Goal: Use online tool/utility: Utilize a website feature to perform a specific function

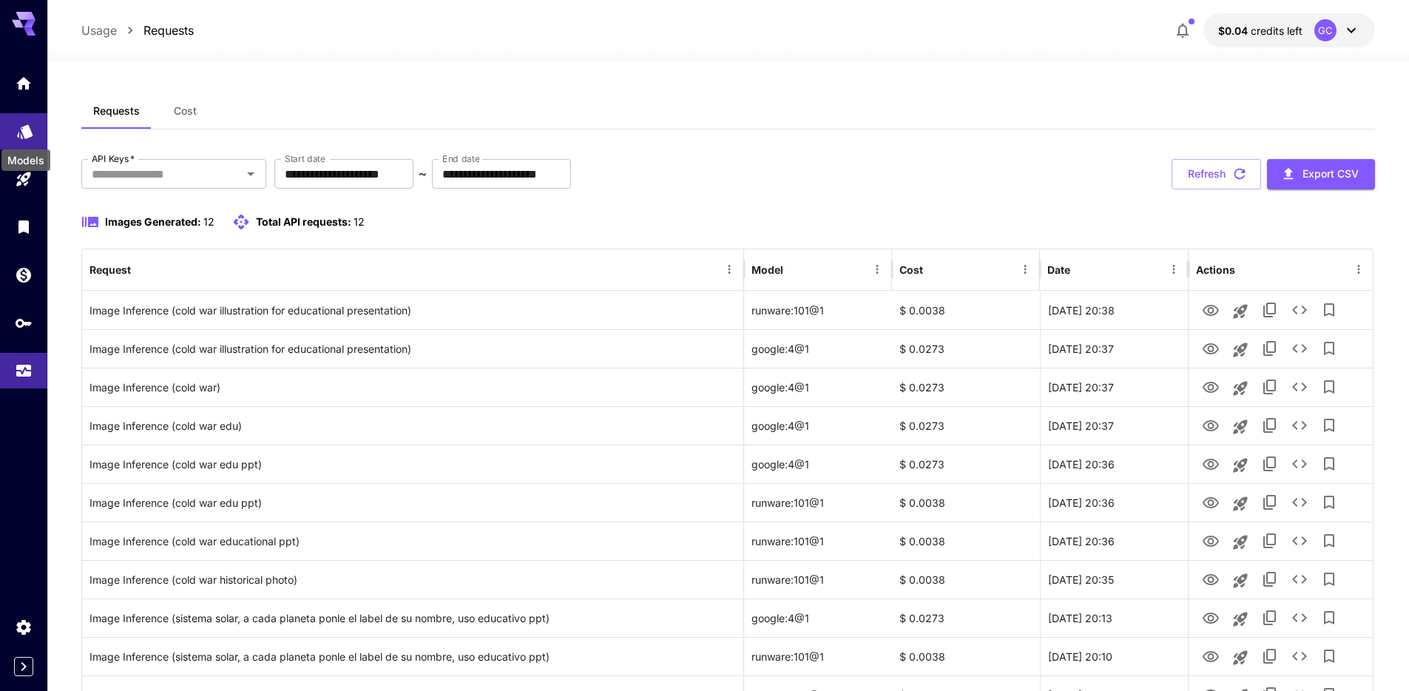
click at [29, 134] on icon "Models" at bounding box center [25, 127] width 18 height 18
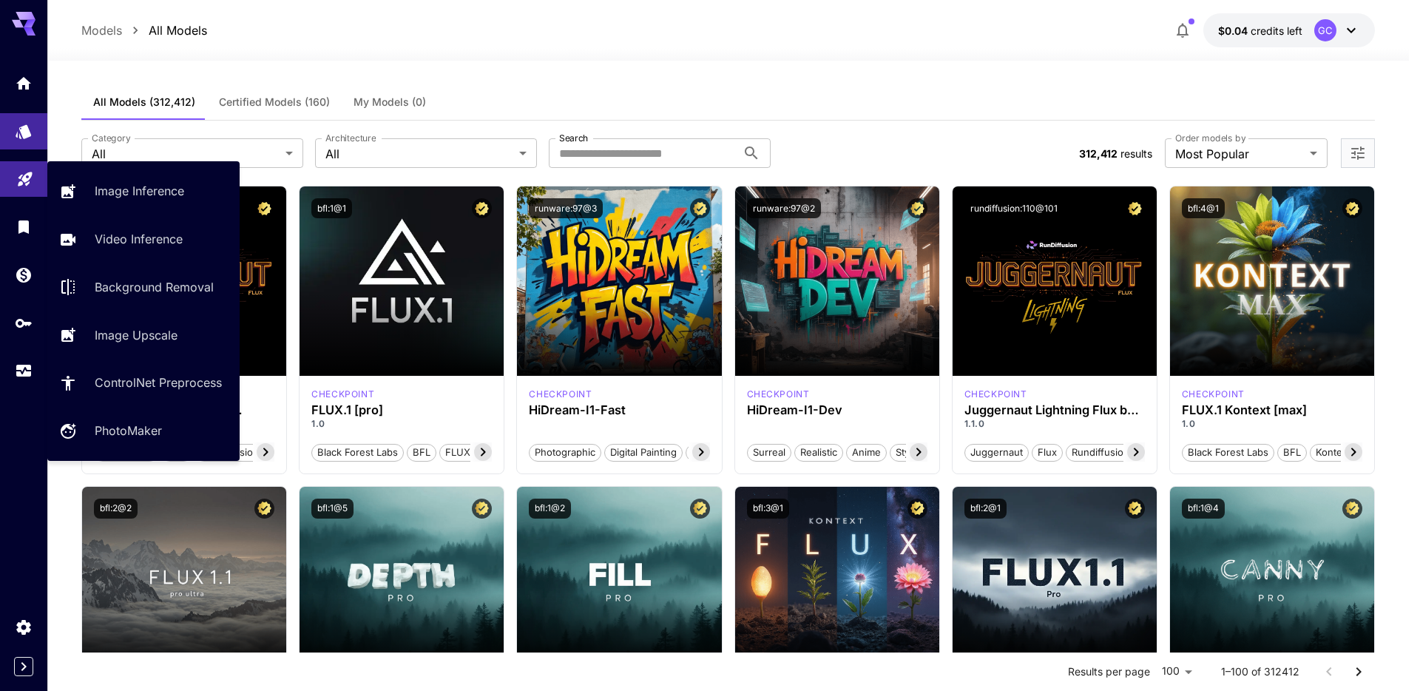
click at [37, 189] on link at bounding box center [23, 179] width 47 height 36
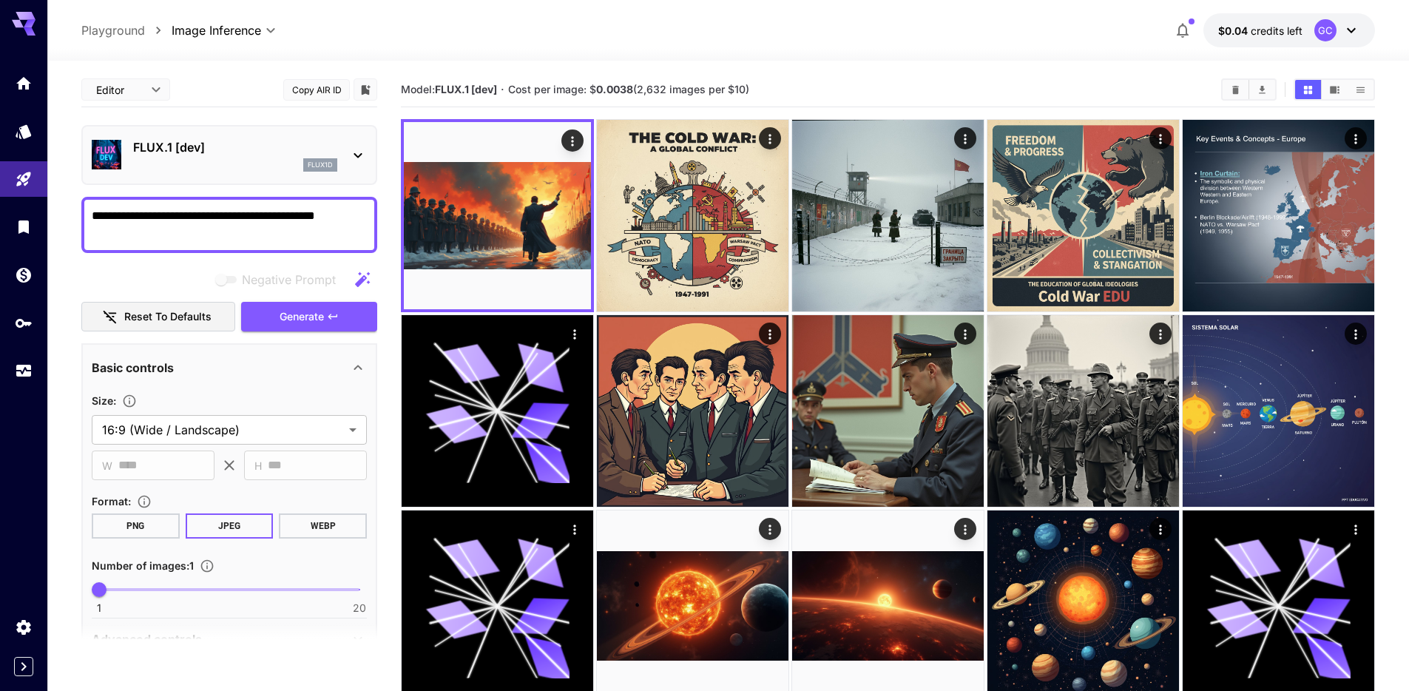
click at [354, 146] on icon at bounding box center [358, 155] width 18 height 18
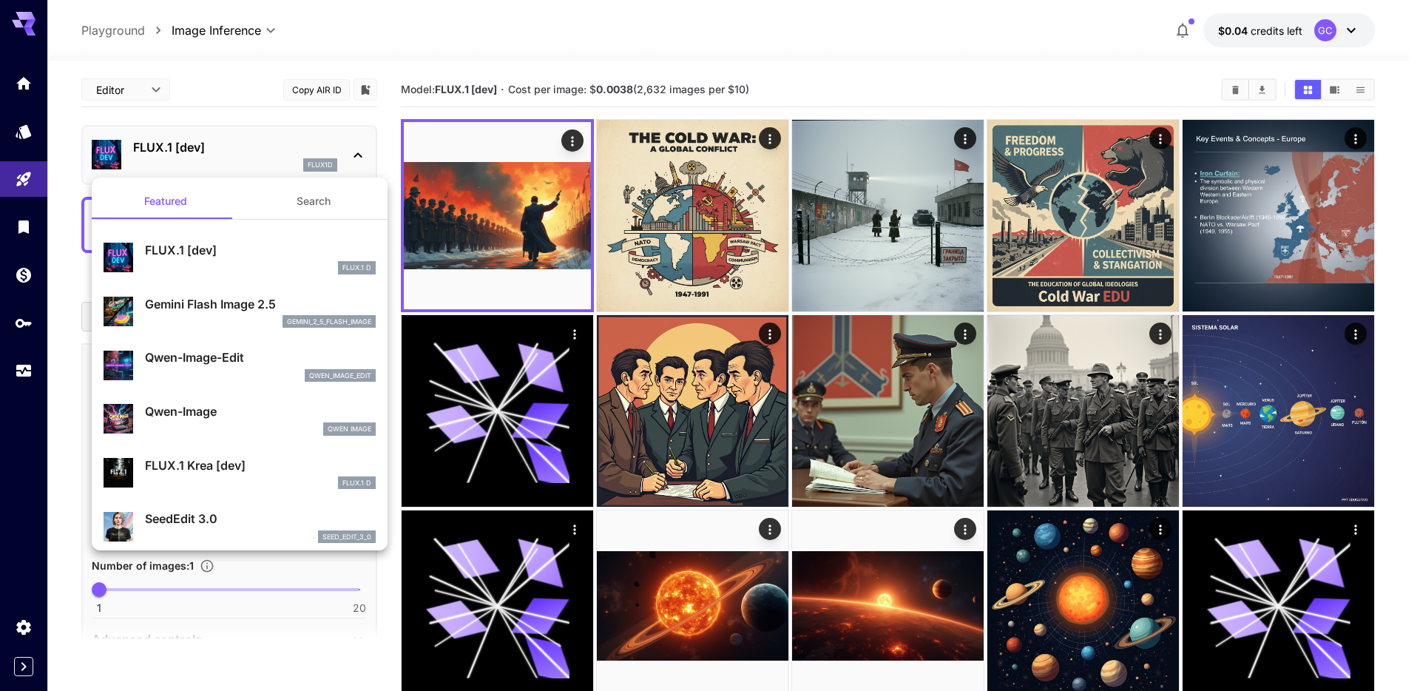
click at [278, 203] on button "Search" at bounding box center [314, 201] width 148 height 36
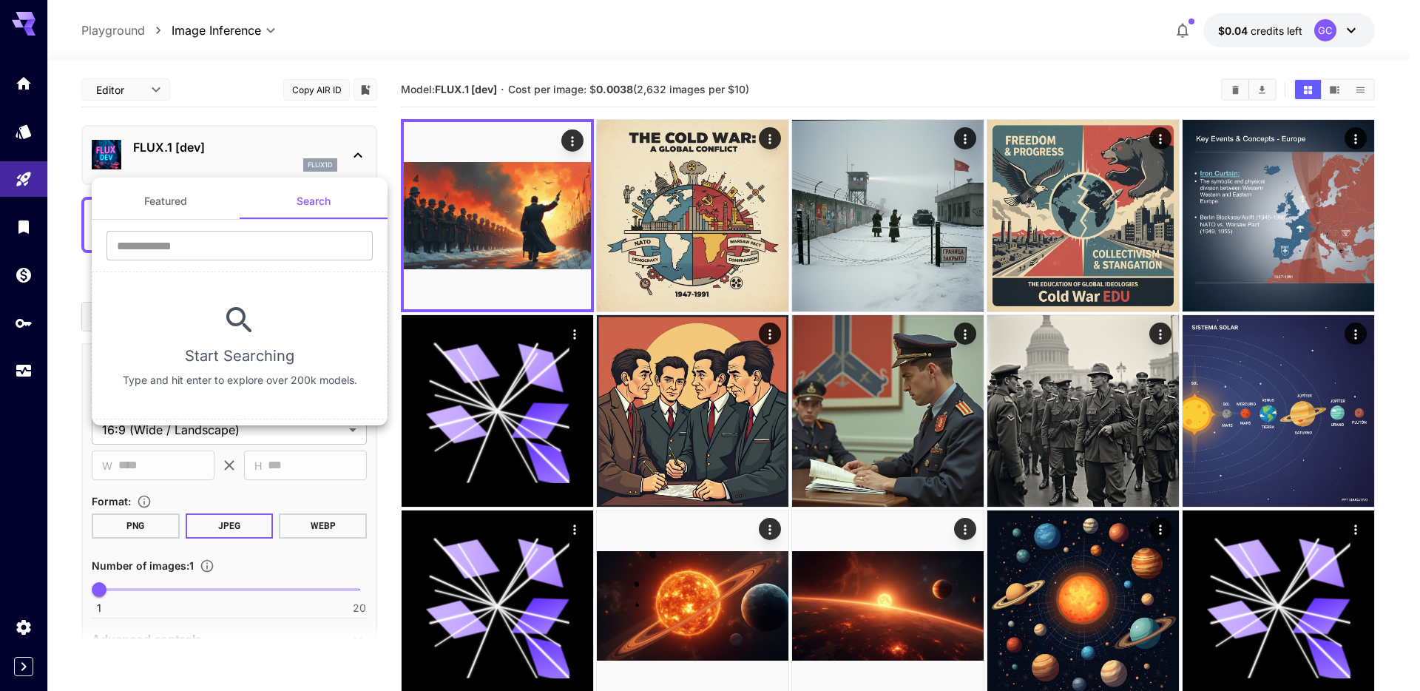
click at [200, 200] on button "Featured" at bounding box center [166, 201] width 148 height 36
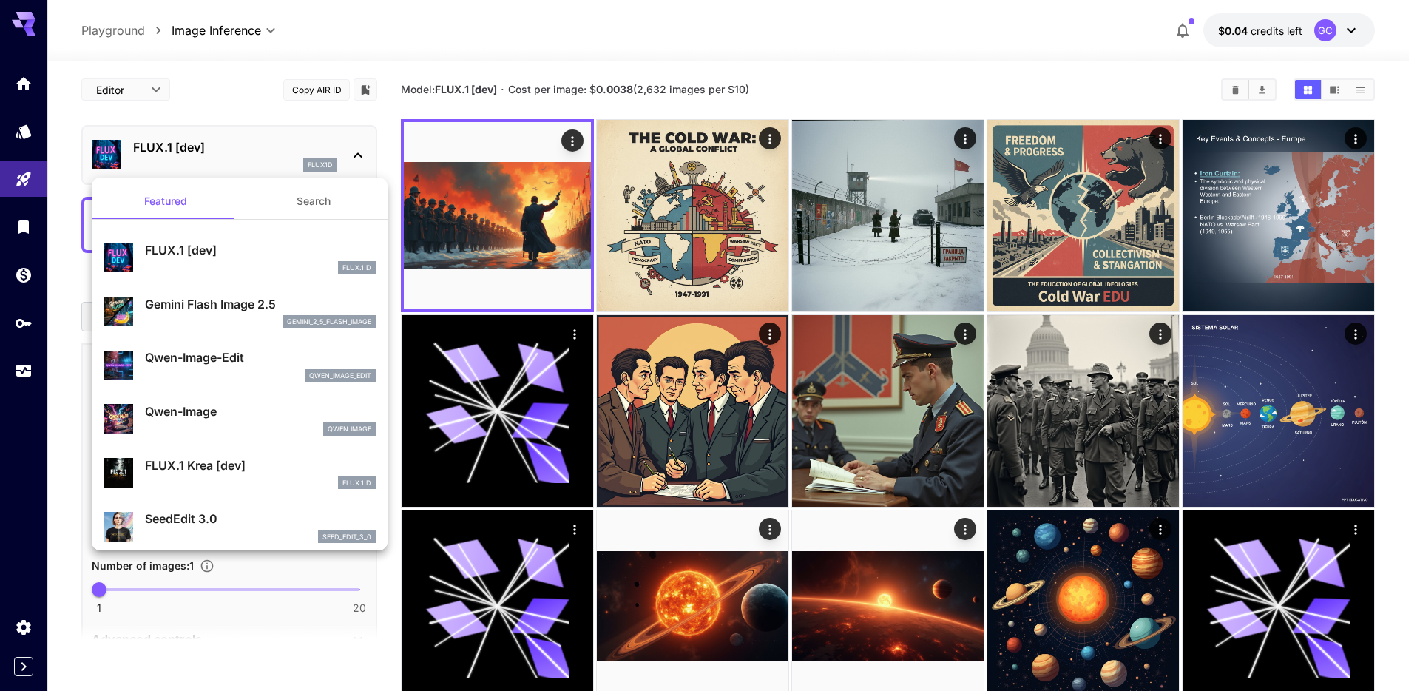
click at [417, 45] on div at bounding box center [710, 345] width 1420 height 691
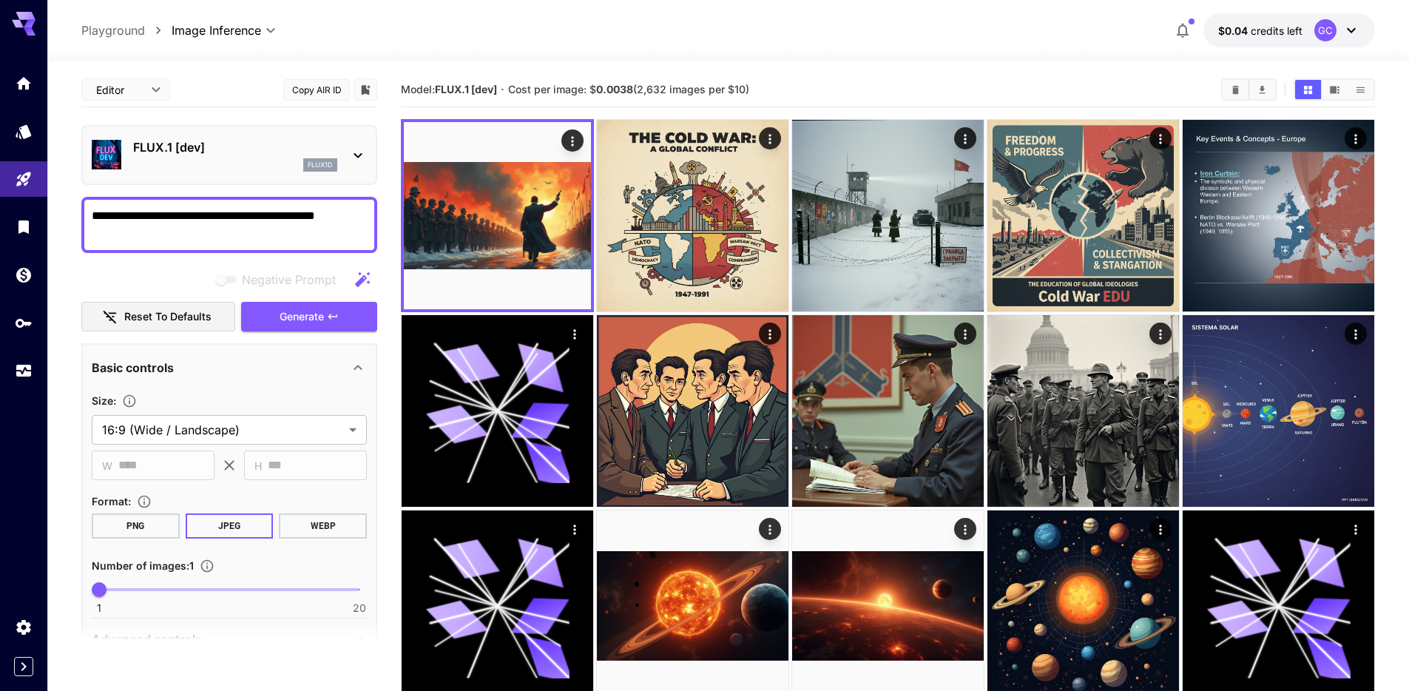
click at [162, 516] on button "PNG" at bounding box center [136, 525] width 88 height 25
click at [229, 524] on button "JPEG" at bounding box center [230, 525] width 88 height 25
click at [297, 528] on button "WEBP" at bounding box center [323, 525] width 88 height 25
click at [234, 526] on button "JPEG" at bounding box center [230, 525] width 88 height 25
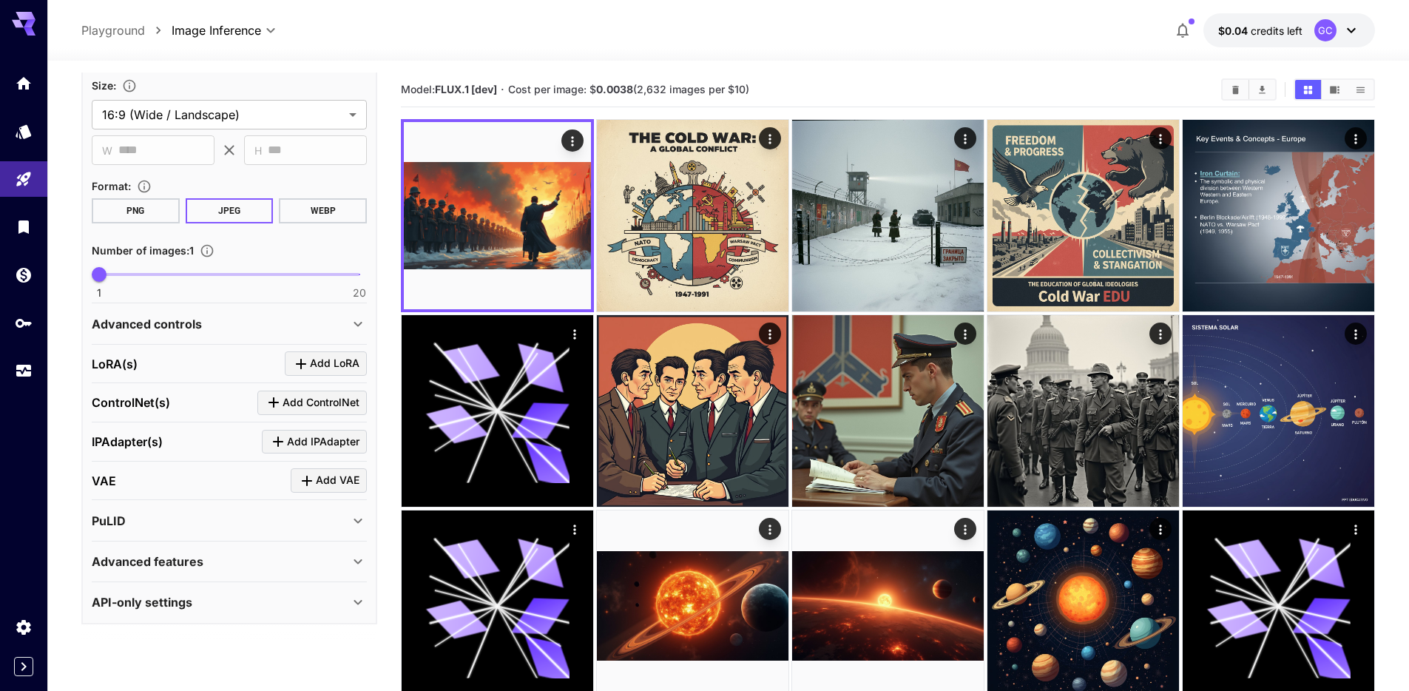
scroll to position [317, 0]
click at [257, 553] on div "Advanced features" at bounding box center [220, 560] width 257 height 18
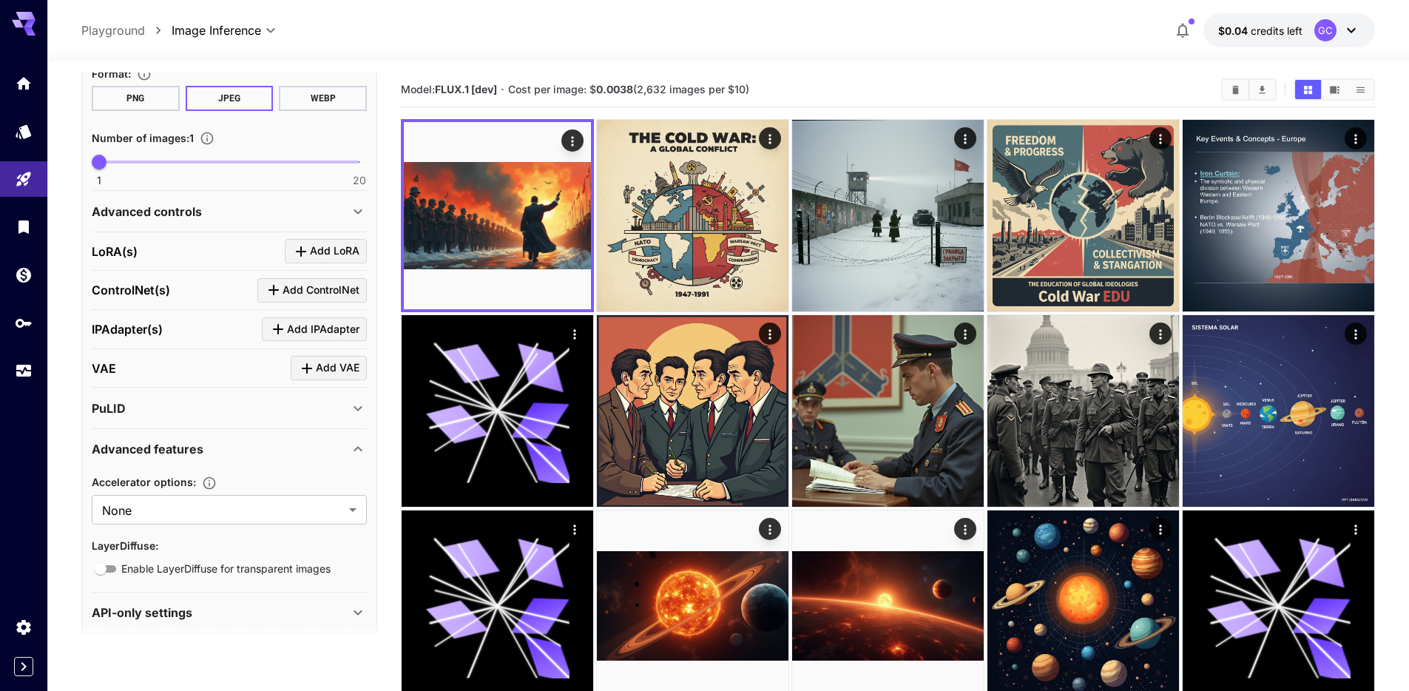
scroll to position [439, 0]
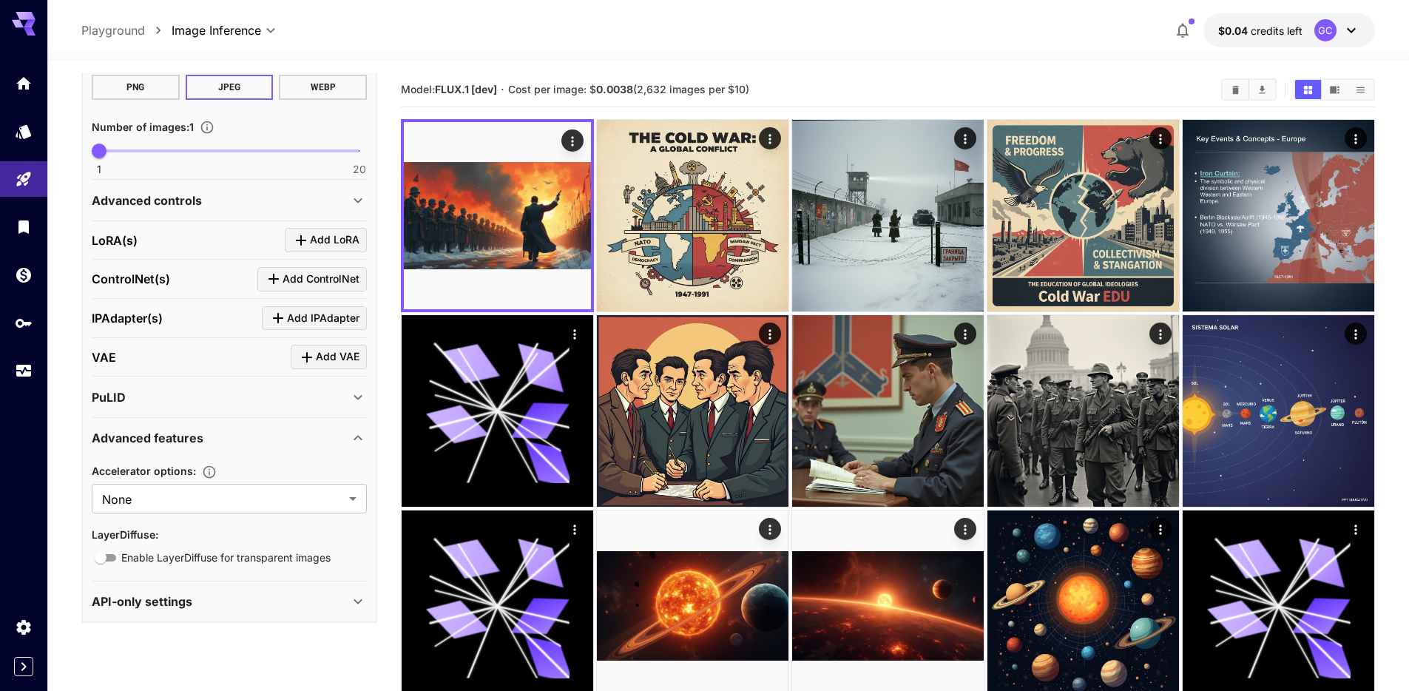
click at [256, 440] on div "Advanced features" at bounding box center [220, 438] width 257 height 18
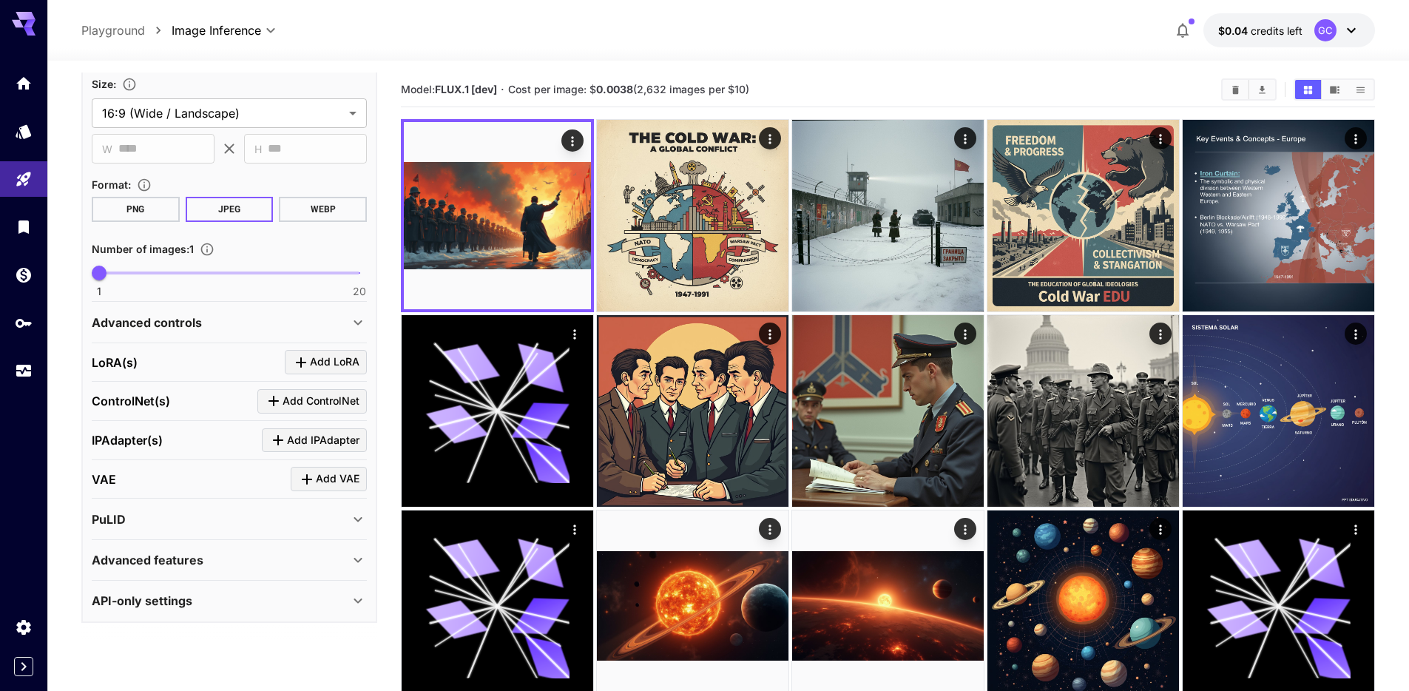
scroll to position [317, 0]
drag, startPoint x: 268, startPoint y: 611, endPoint x: 269, endPoint y: 600, distance: 11.1
click at [268, 610] on div "API-only settings" at bounding box center [229, 601] width 275 height 36
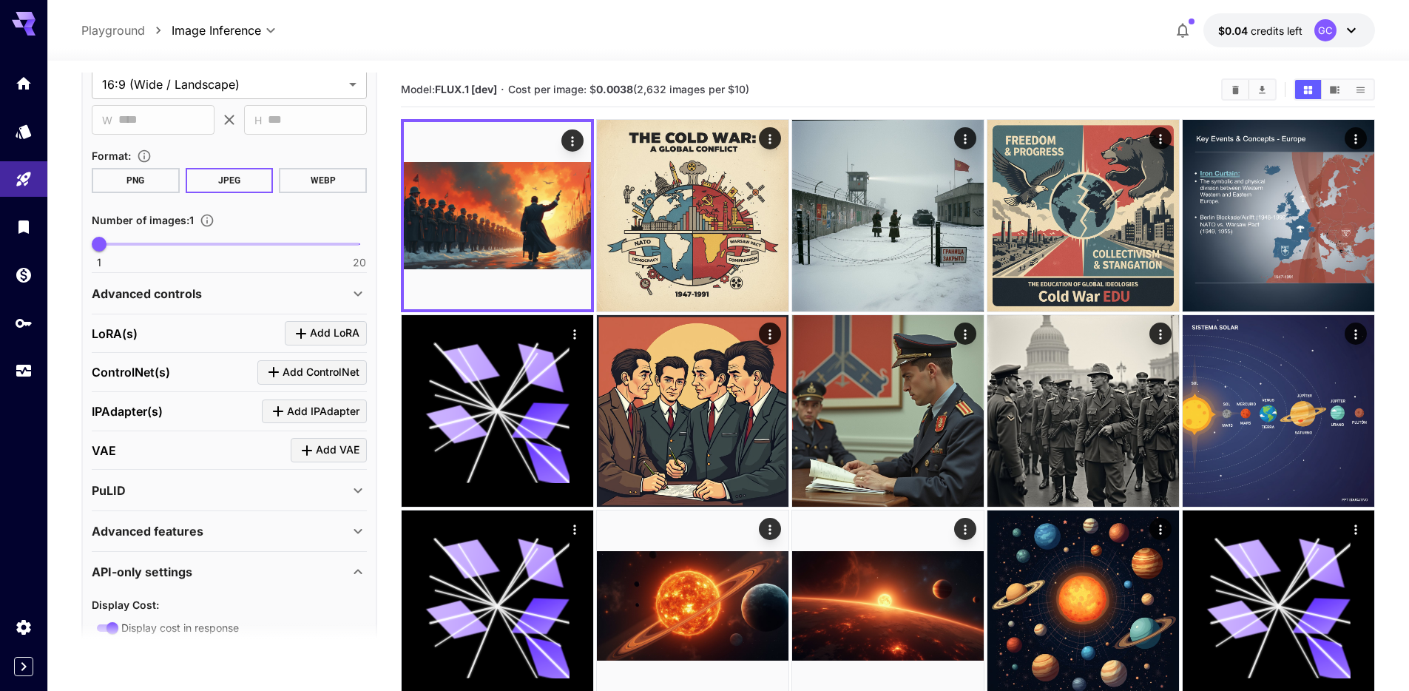
scroll to position [345, 0]
click at [345, 565] on div "API-only settings" at bounding box center [220, 573] width 257 height 18
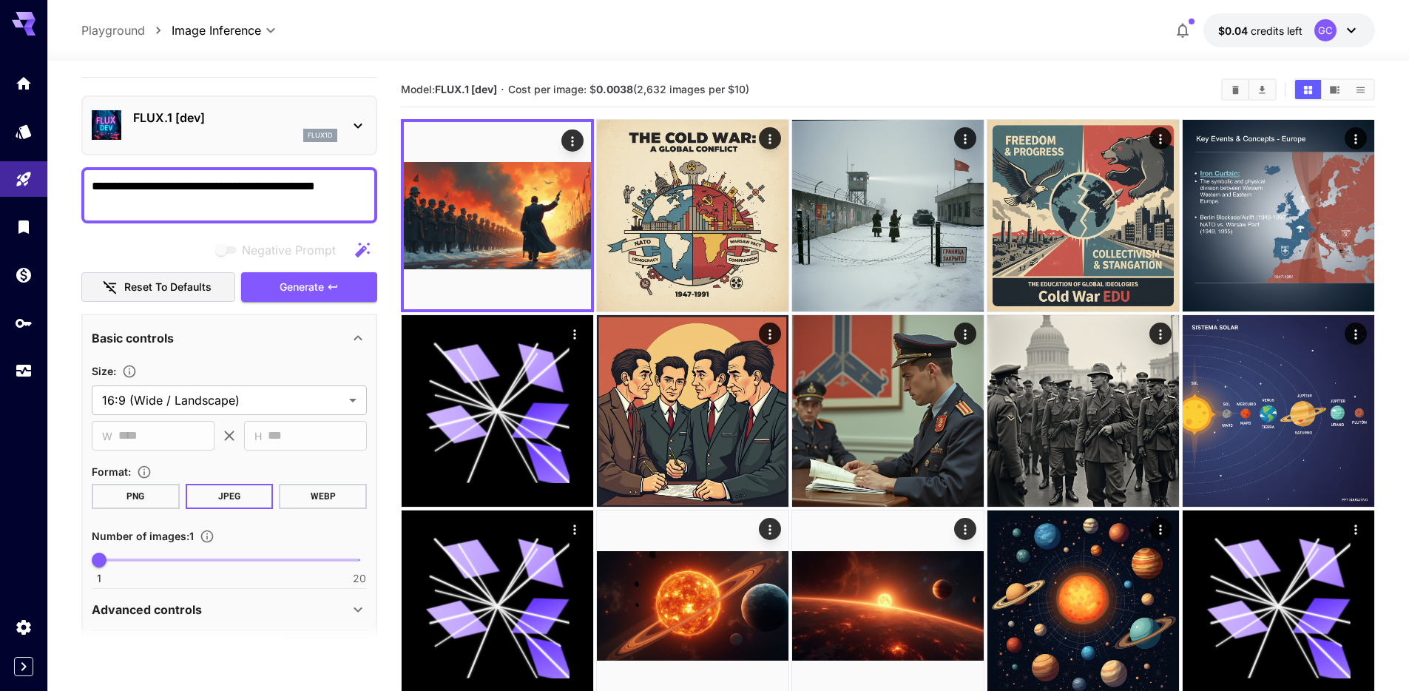
scroll to position [0, 0]
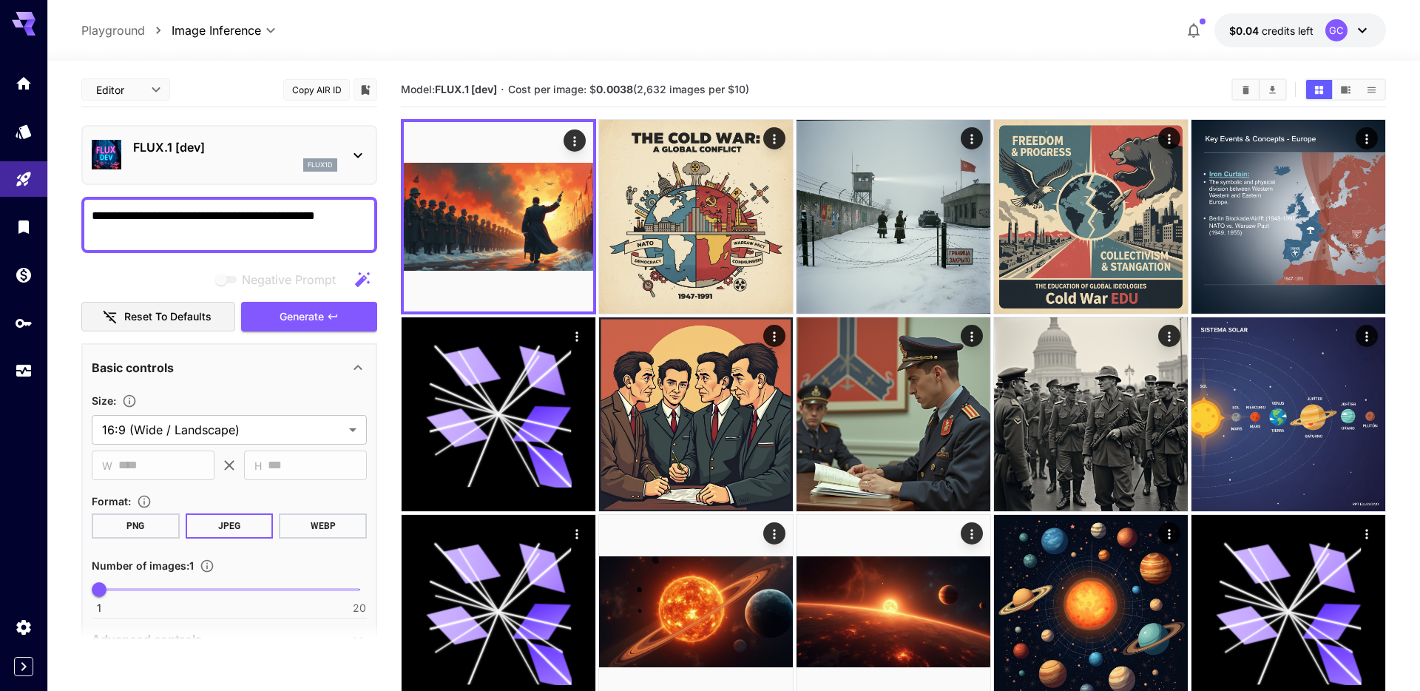
click at [115, 89] on body "**********" at bounding box center [710, 475] width 1420 height 951
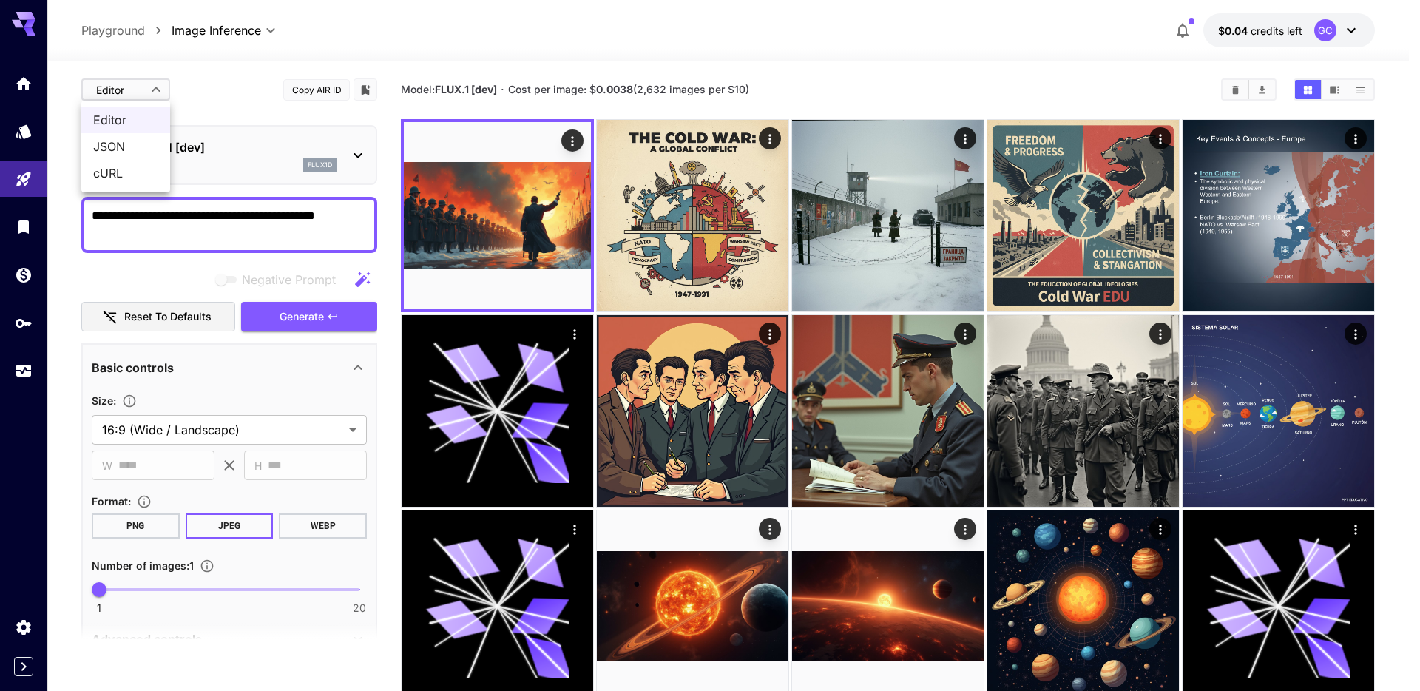
click at [115, 89] on div at bounding box center [710, 345] width 1420 height 691
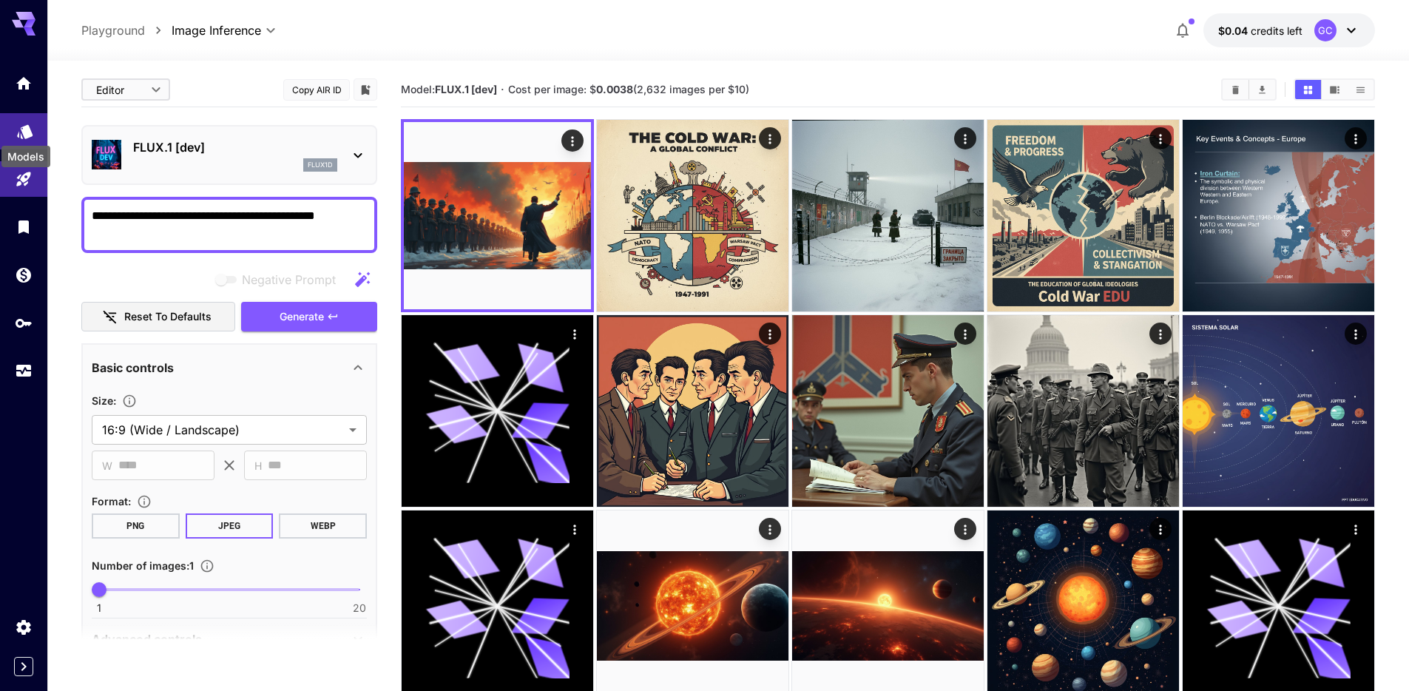
click at [27, 134] on icon "Models" at bounding box center [25, 127] width 18 height 18
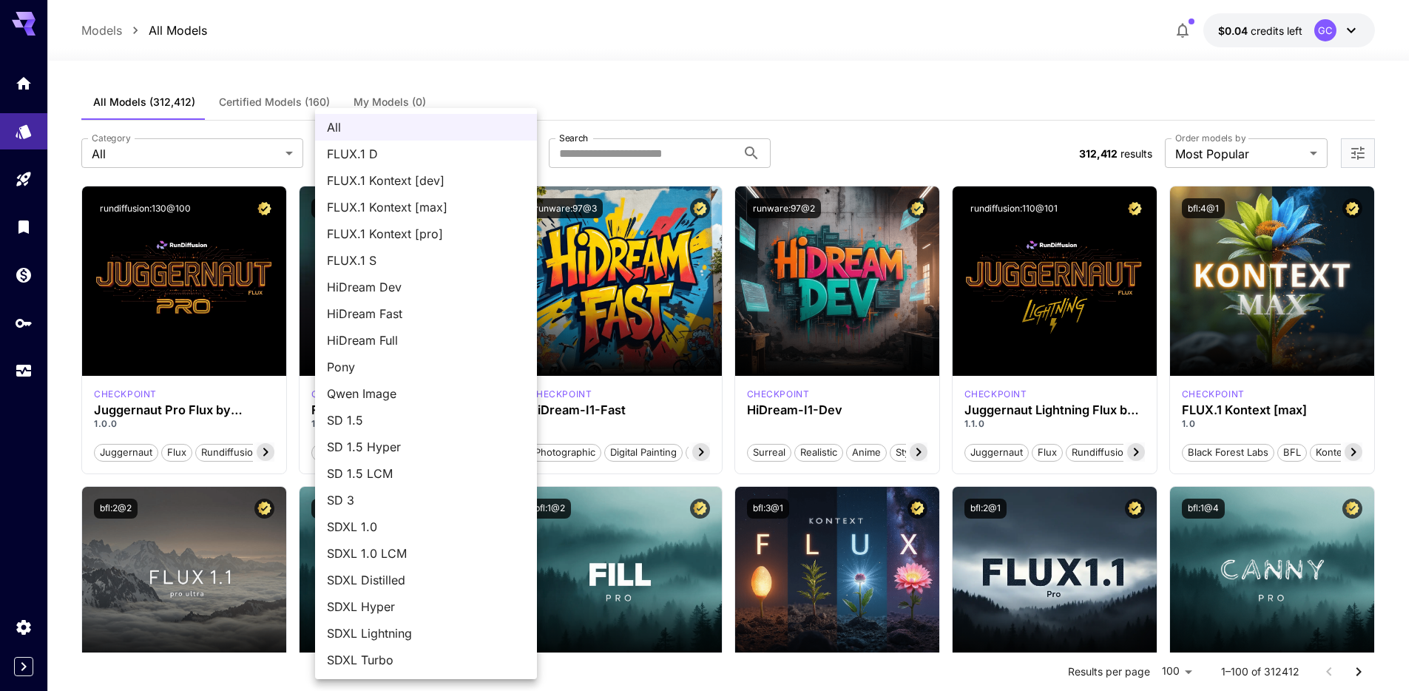
click at [638, 99] on div at bounding box center [710, 345] width 1420 height 691
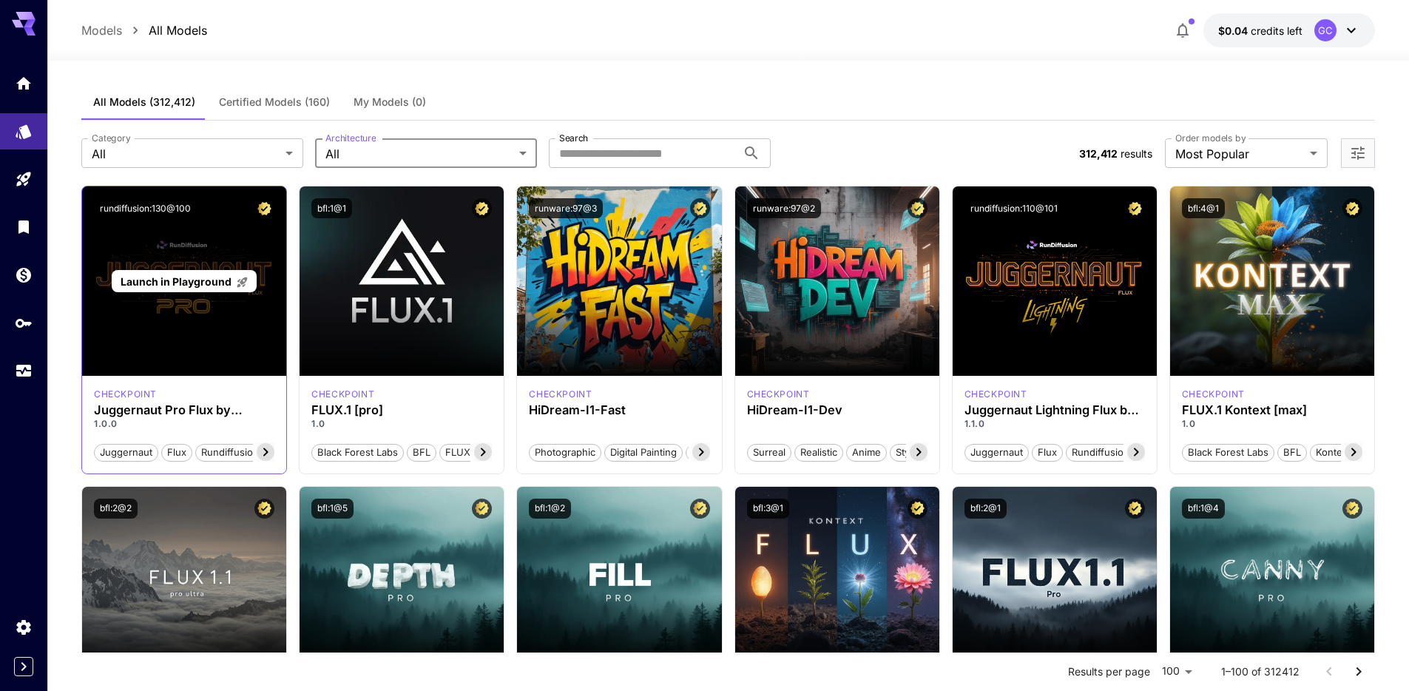
click at [160, 316] on div "Launch in Playground" at bounding box center [184, 280] width 204 height 189
click at [173, 267] on div "Launch in Playground" at bounding box center [184, 280] width 204 height 189
click at [177, 279] on span "Launch in Playground" at bounding box center [176, 281] width 111 height 13
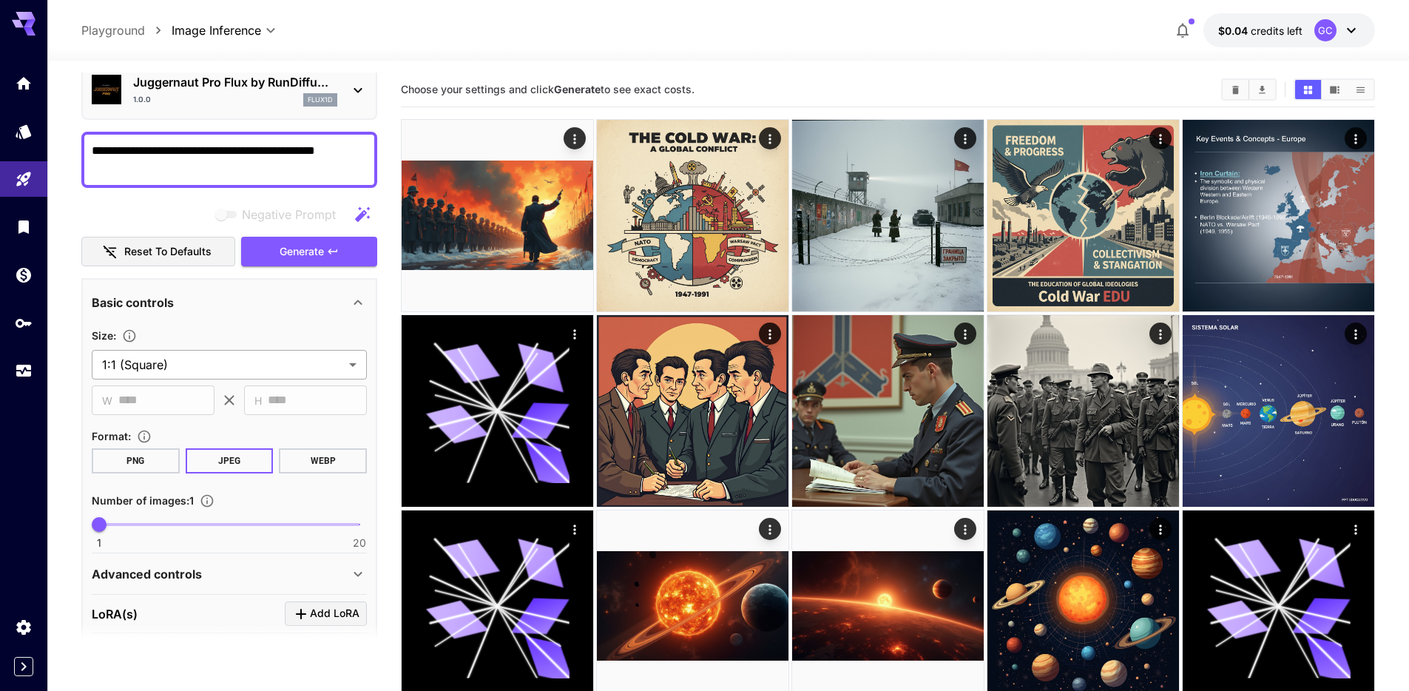
scroll to position [70, 0]
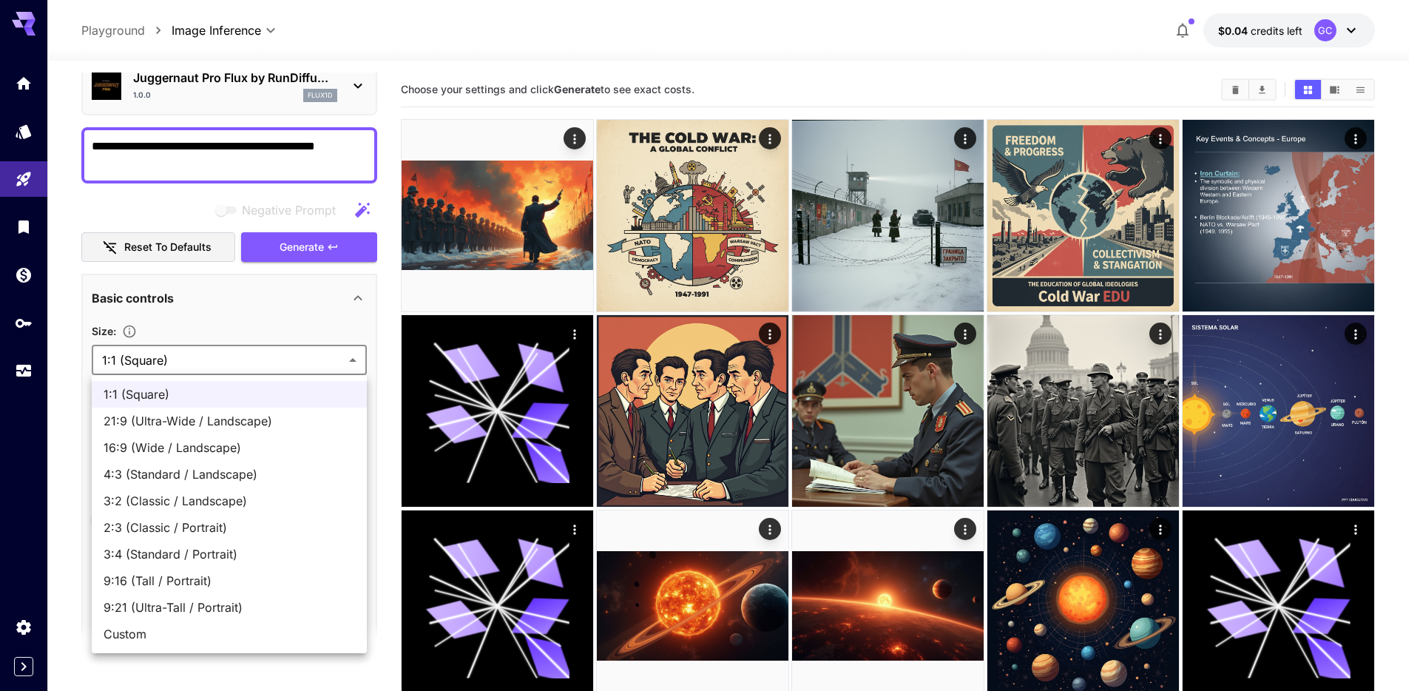
click at [218, 365] on body "**********" at bounding box center [710, 471] width 1420 height 942
click at [263, 442] on span "16:9 (Wide / Landscape)" at bounding box center [230, 448] width 252 height 18
type input "**********"
type input "****"
type input "***"
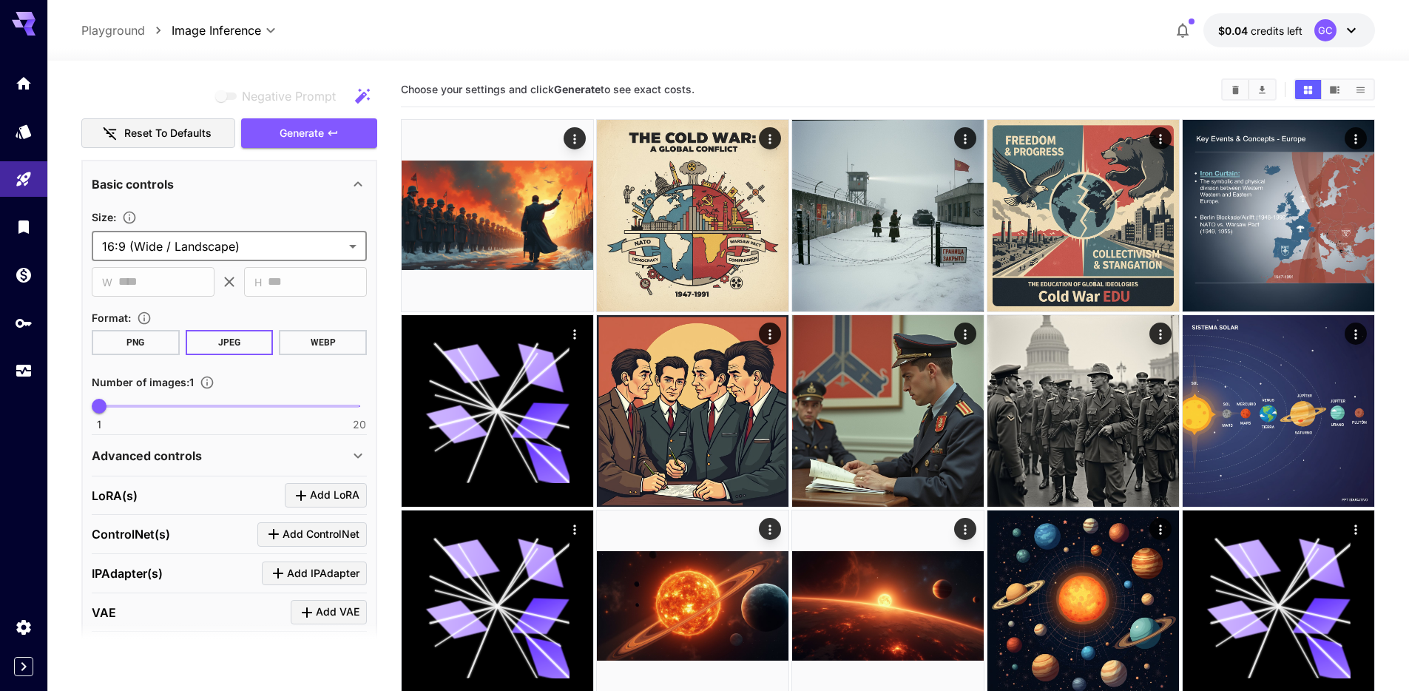
scroll to position [0, 0]
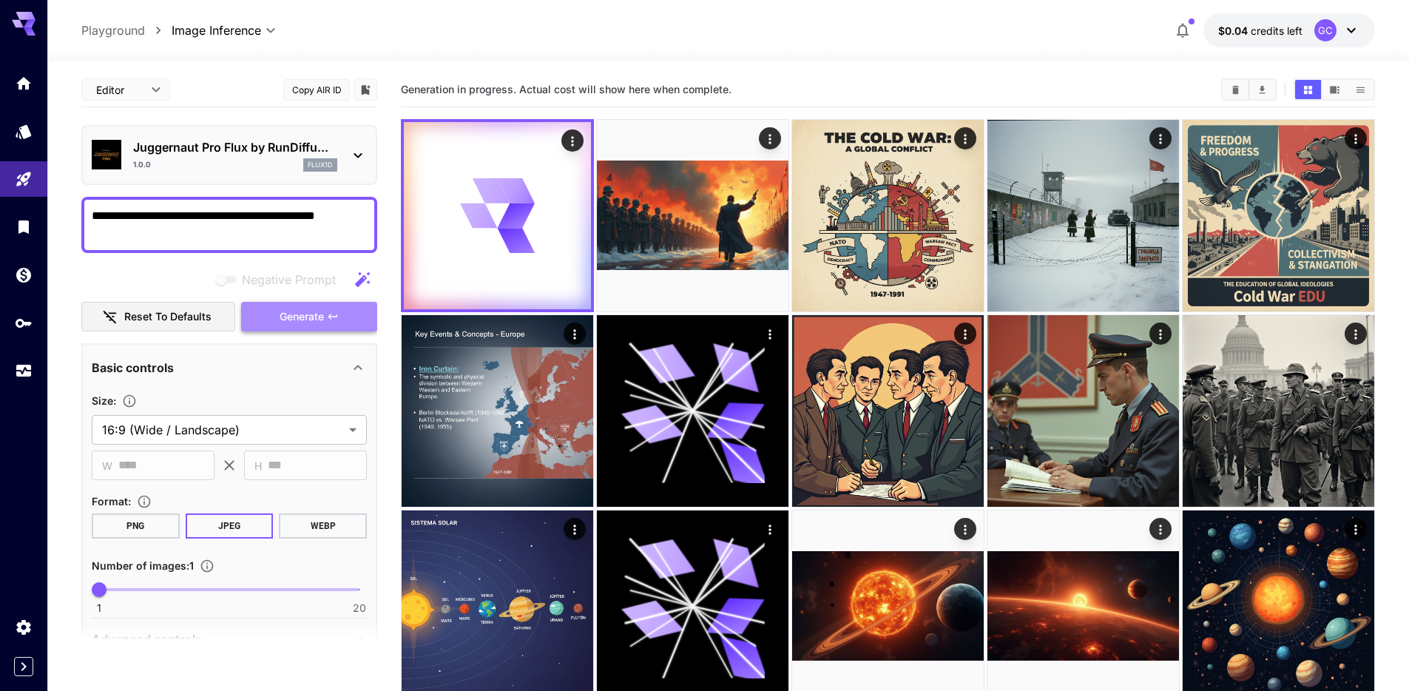
click at [318, 326] on button "Generate" at bounding box center [309, 317] width 136 height 30
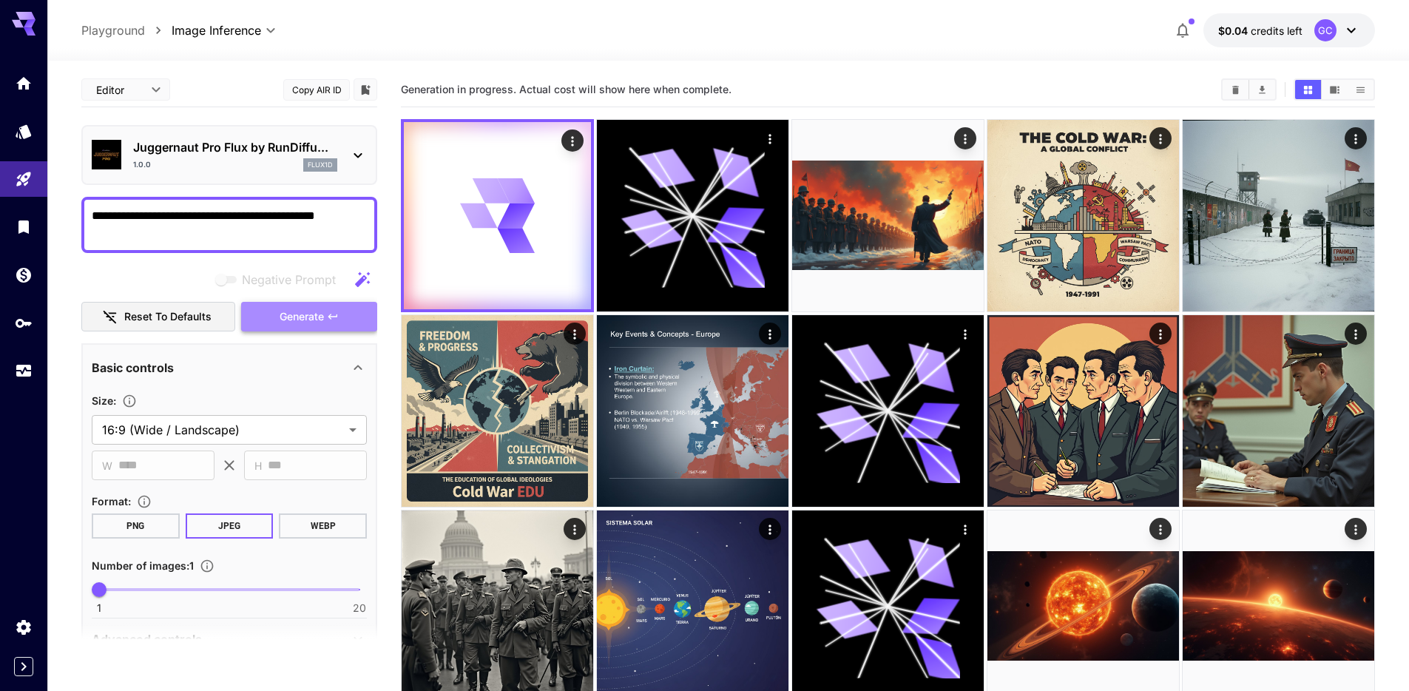
click at [316, 311] on span "Generate" at bounding box center [302, 317] width 44 height 18
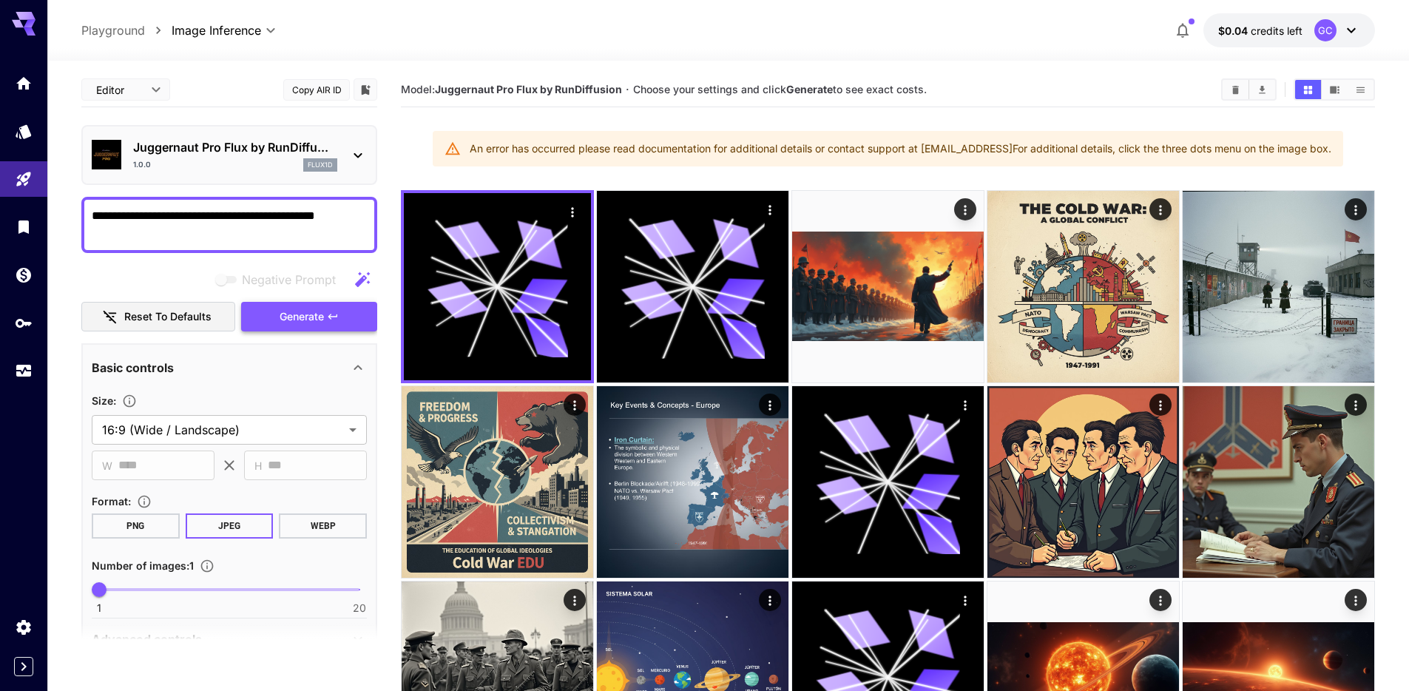
click at [316, 311] on span "Generate" at bounding box center [302, 317] width 44 height 18
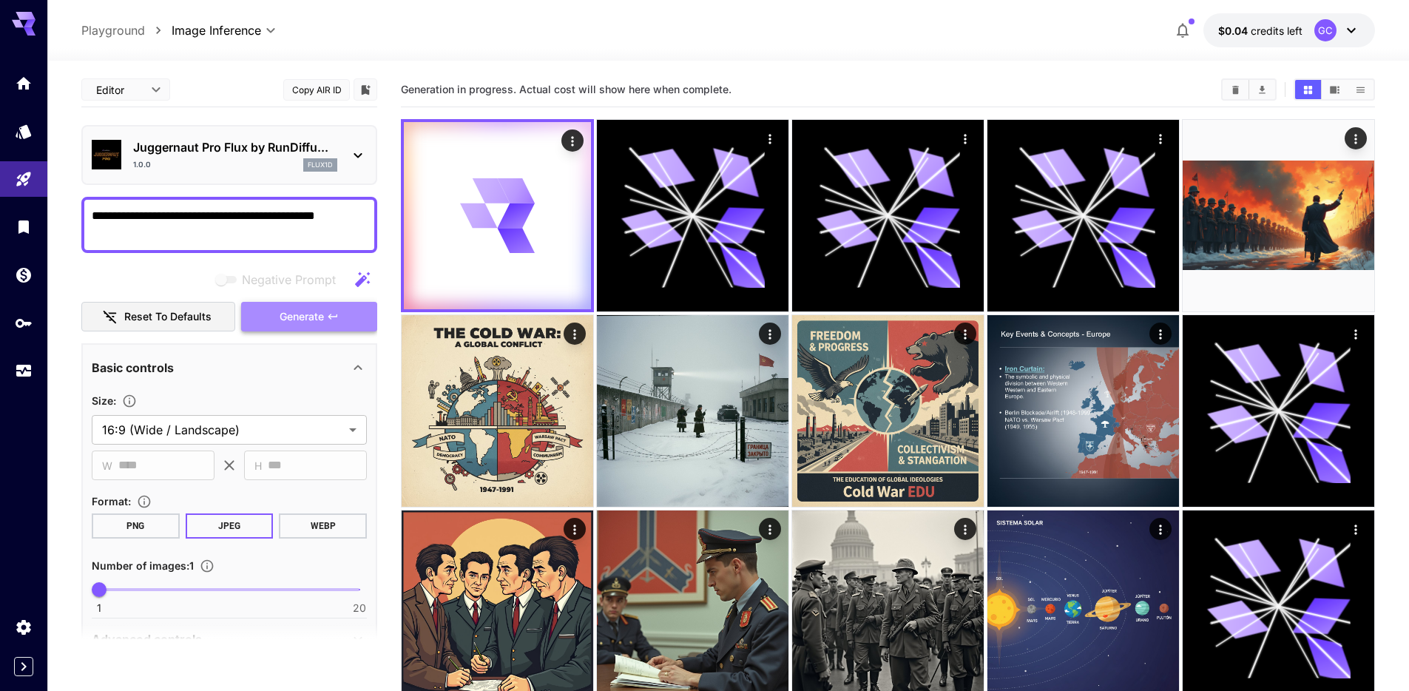
click at [339, 306] on button "Generate" at bounding box center [309, 317] width 136 height 30
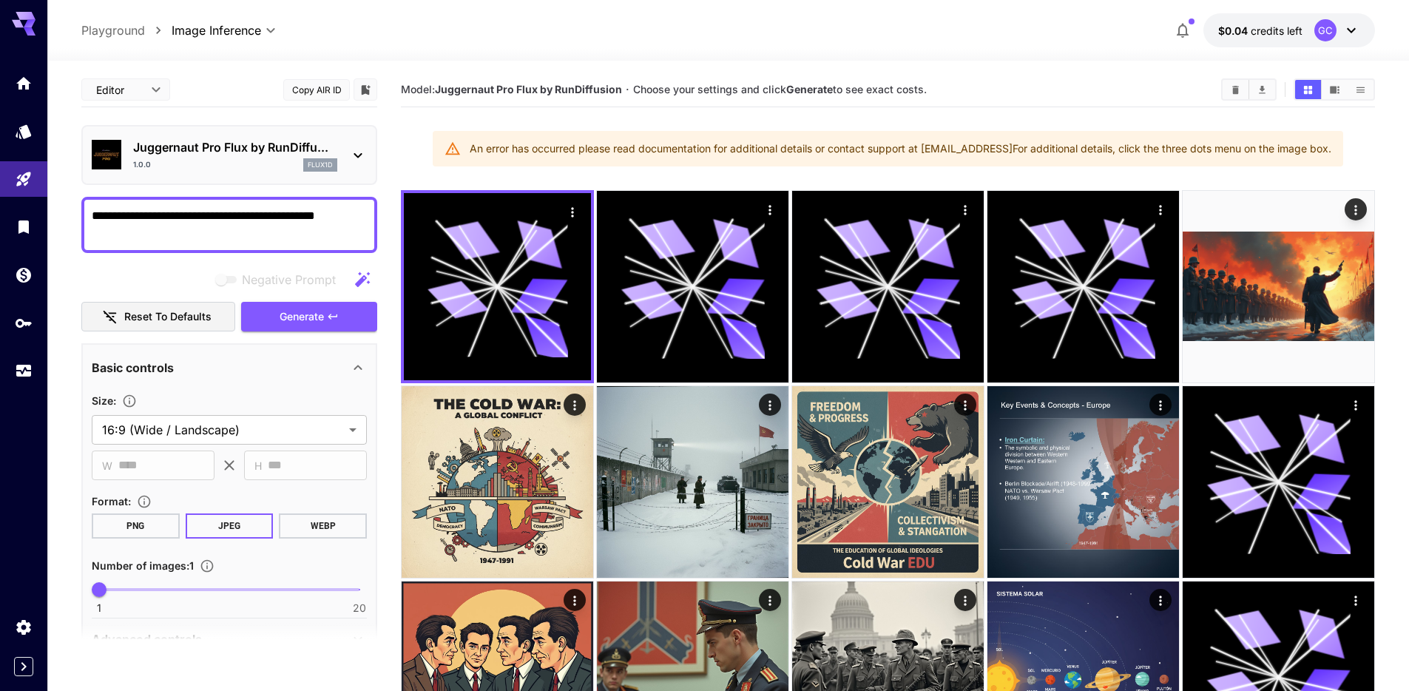
click at [115, 208] on textarea "**********" at bounding box center [229, 225] width 275 height 36
click at [101, 211] on textarea "**********" at bounding box center [229, 225] width 275 height 36
drag, startPoint x: 101, startPoint y: 211, endPoint x: 155, endPoint y: 212, distance: 54.0
click at [155, 212] on textarea "**********" at bounding box center [229, 225] width 275 height 36
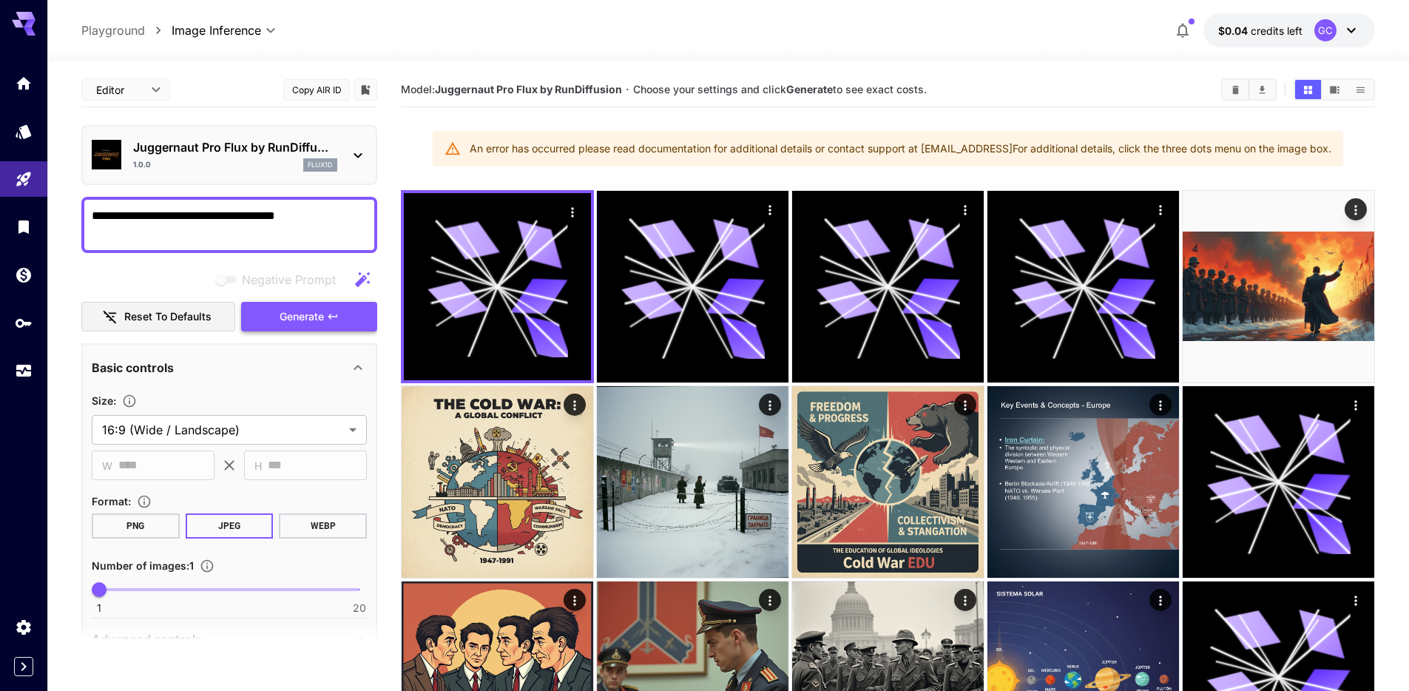
type textarea "**********"
click at [276, 330] on button "Generate" at bounding box center [309, 317] width 136 height 30
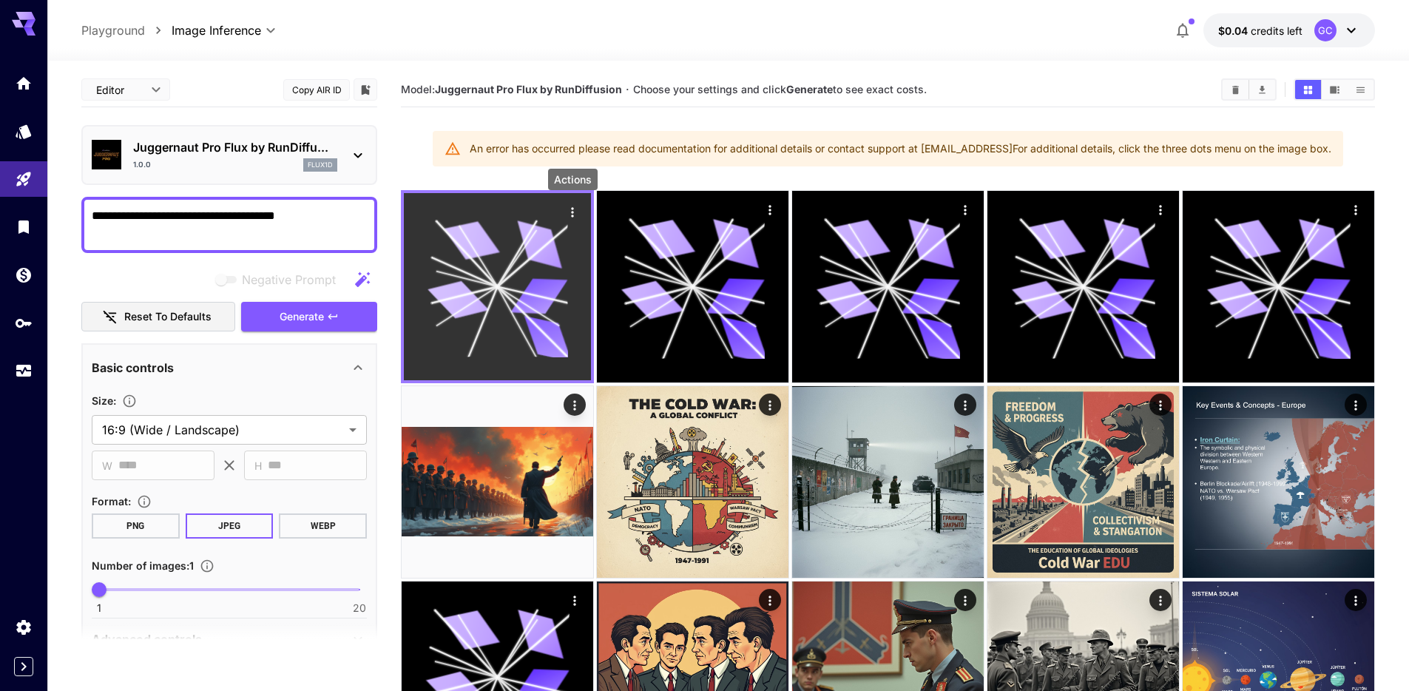
click at [574, 208] on icon "Actions" at bounding box center [572, 212] width 15 height 15
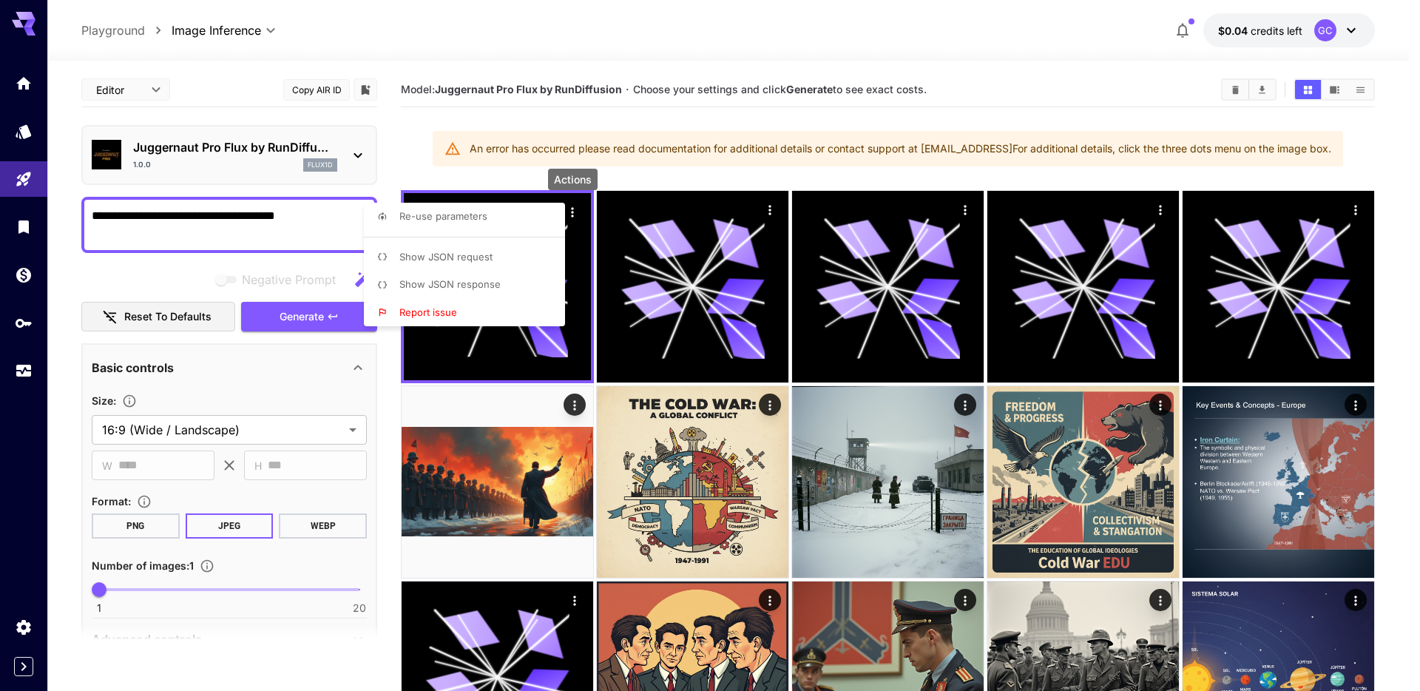
click at [1170, 90] on div at bounding box center [710, 345] width 1420 height 691
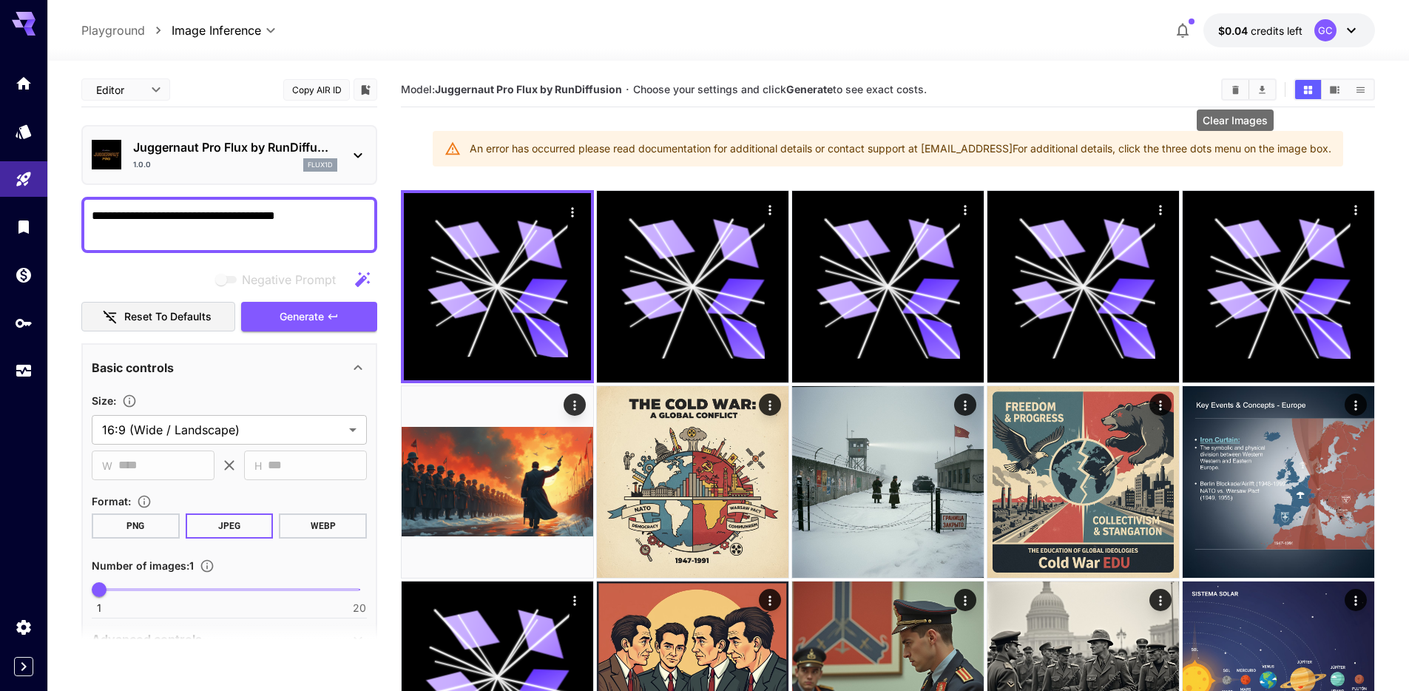
click at [1241, 90] on button "Clear Images" at bounding box center [1236, 89] width 26 height 19
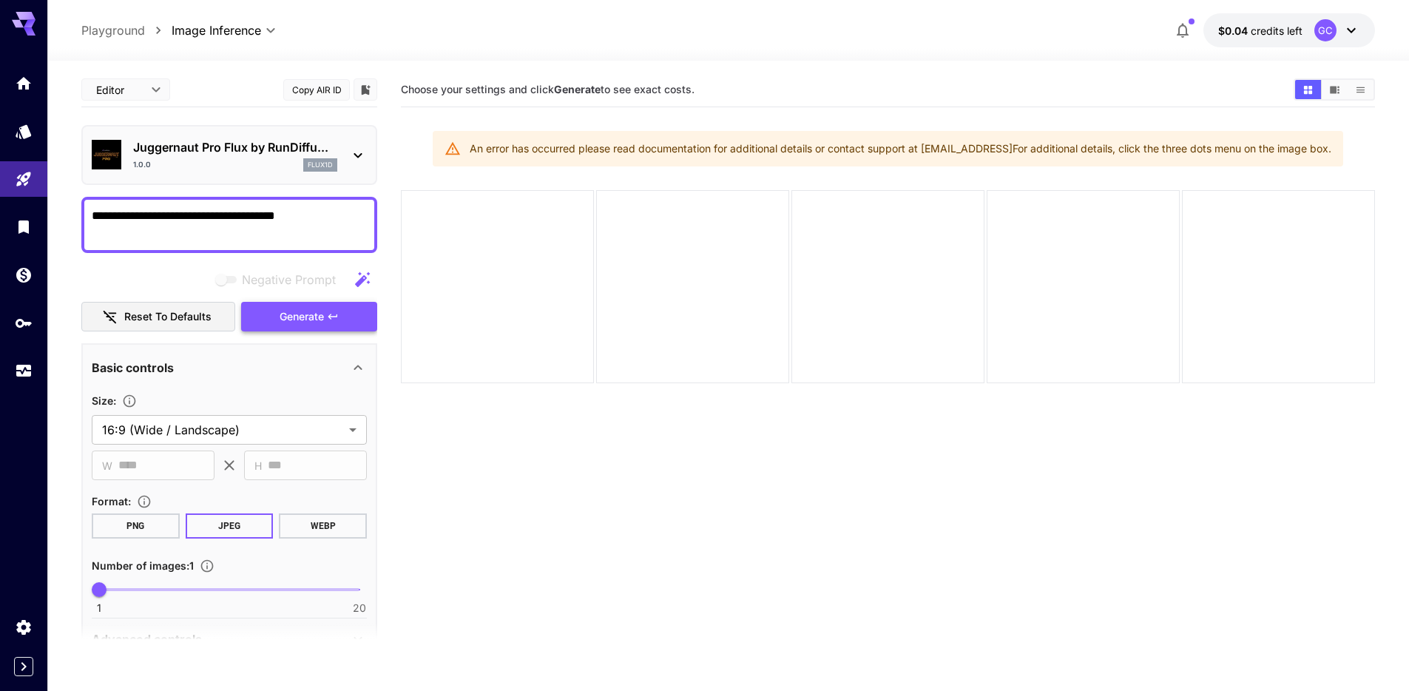
click at [312, 321] on span "Generate" at bounding box center [302, 317] width 44 height 18
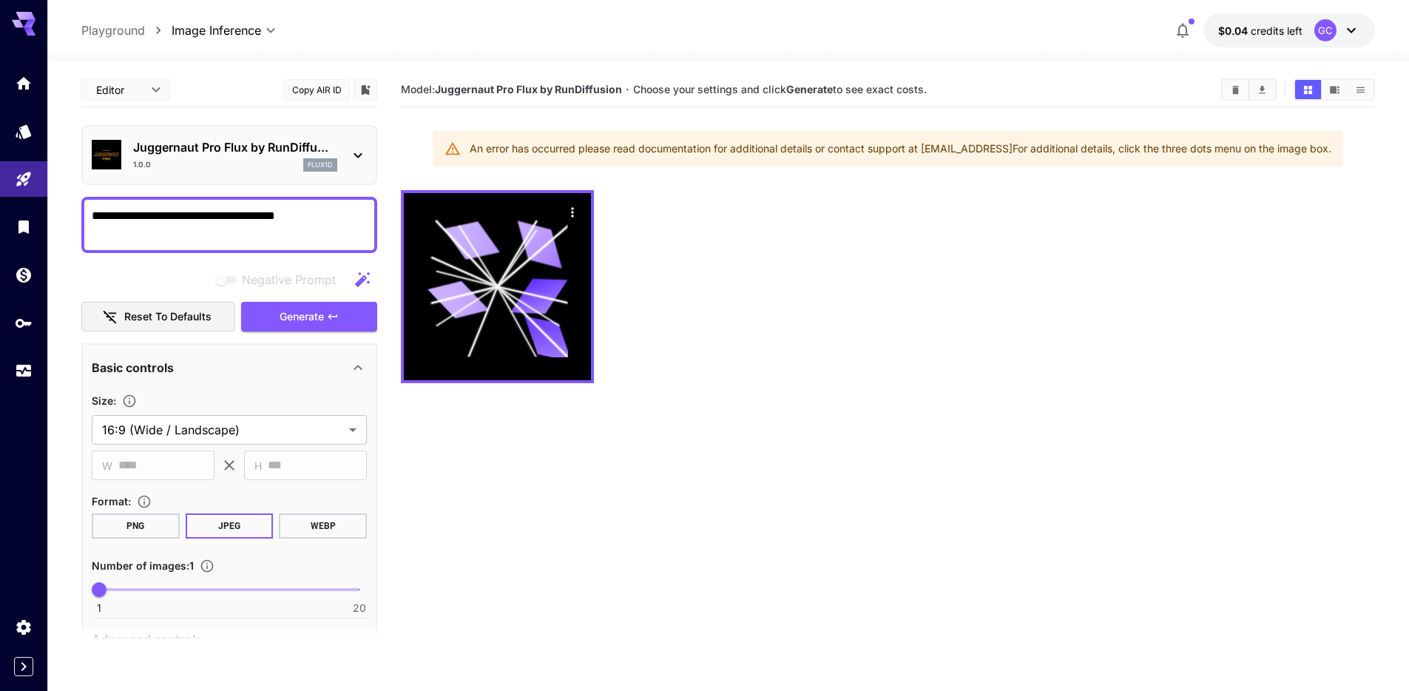
click at [373, 155] on div "Juggernaut Pro Flux by RunDiffu... 1.0.0 flux1d" at bounding box center [229, 155] width 296 height 60
click at [367, 157] on div "Juggernaut Pro Flux by RunDiffu... 1.0.0 flux1d" at bounding box center [229, 155] width 296 height 60
click at [360, 159] on icon at bounding box center [358, 155] width 18 height 18
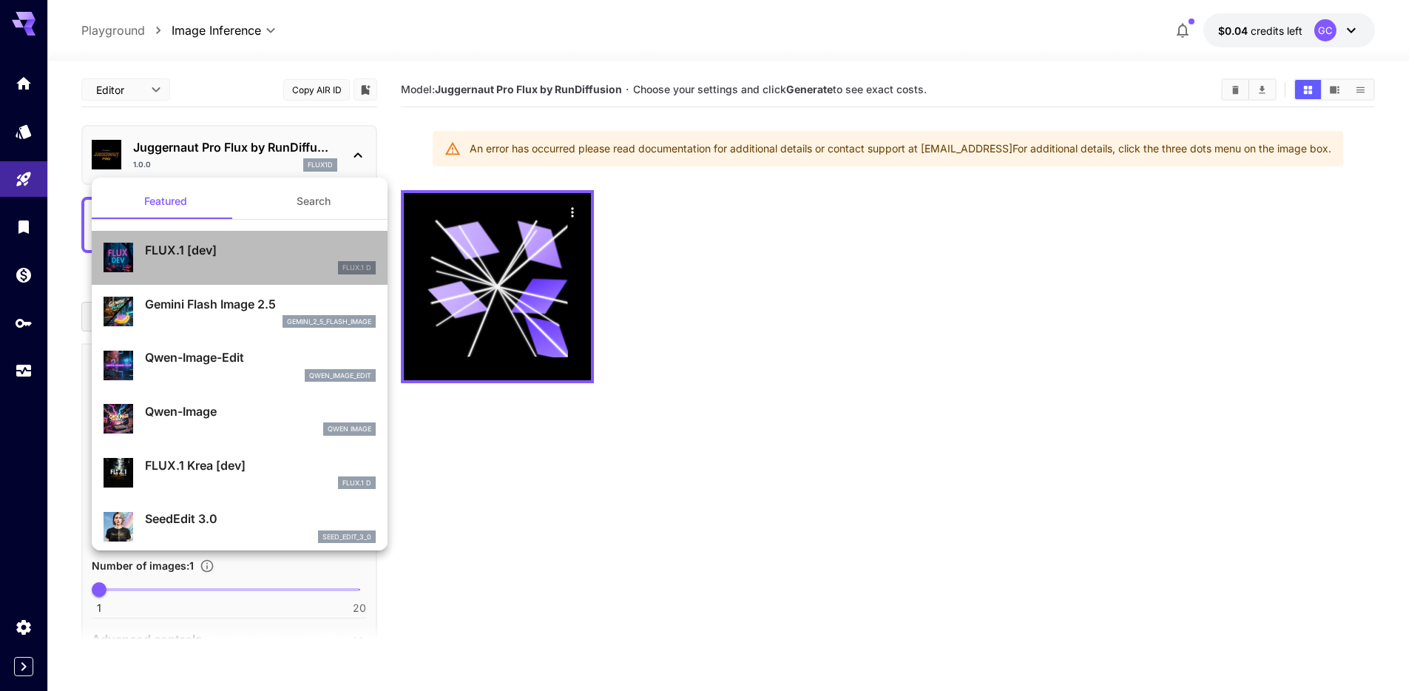
click at [269, 254] on p "FLUX.1 [dev]" at bounding box center [260, 250] width 231 height 18
type input "**"
type input "***"
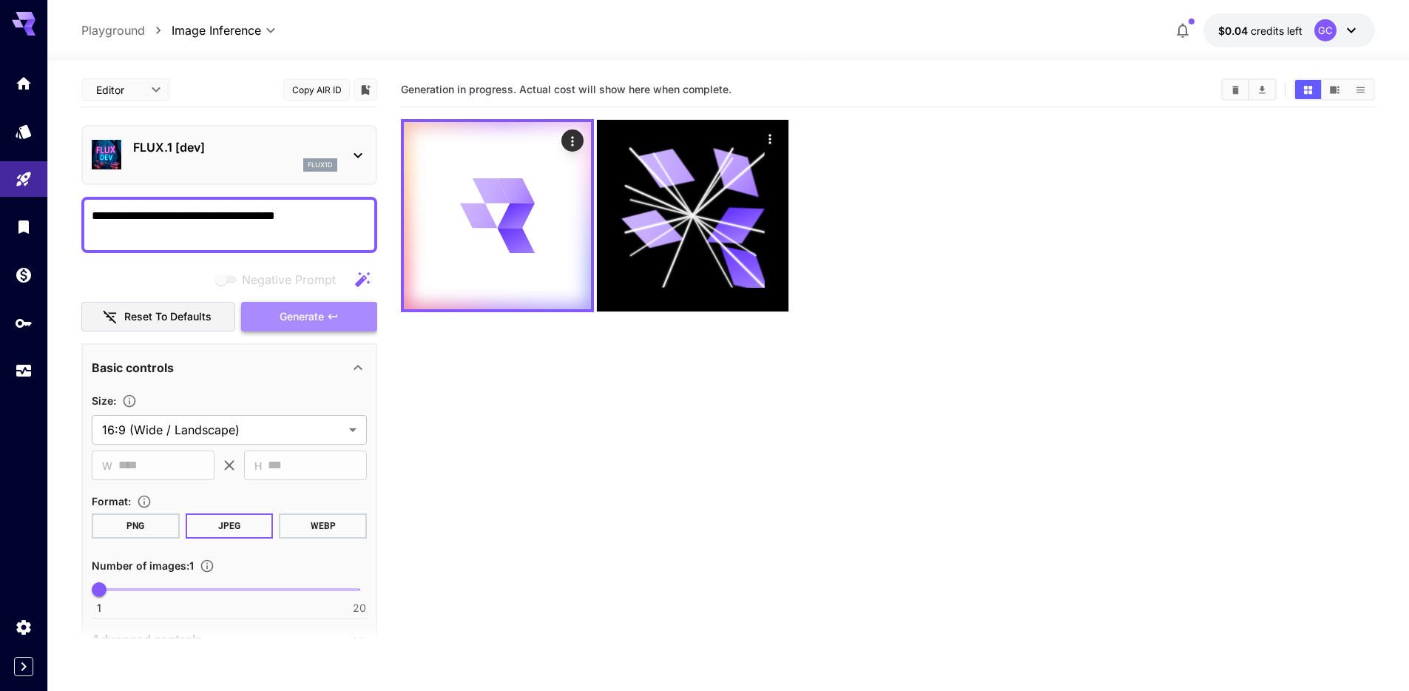
click at [295, 318] on span "Generate" at bounding box center [302, 317] width 44 height 18
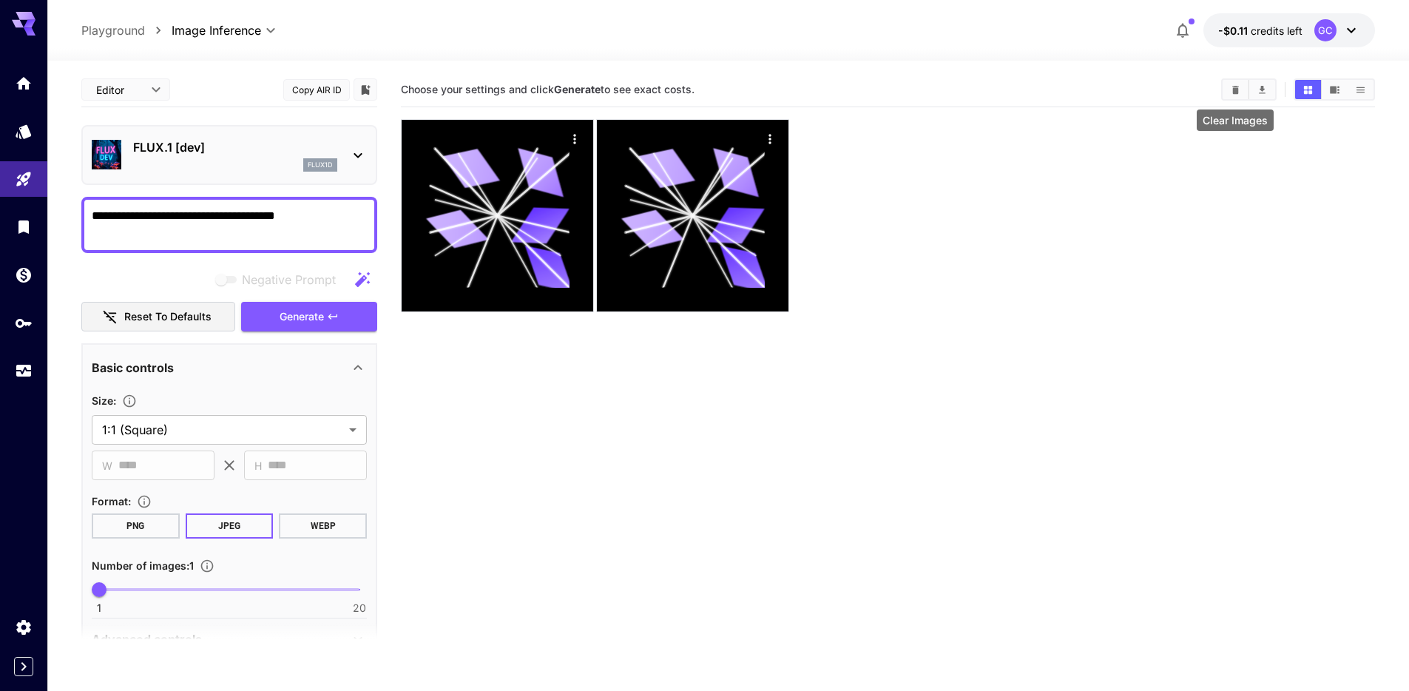
type textarea "**********"
click at [1241, 87] on button "Clear Images" at bounding box center [1236, 89] width 26 height 19
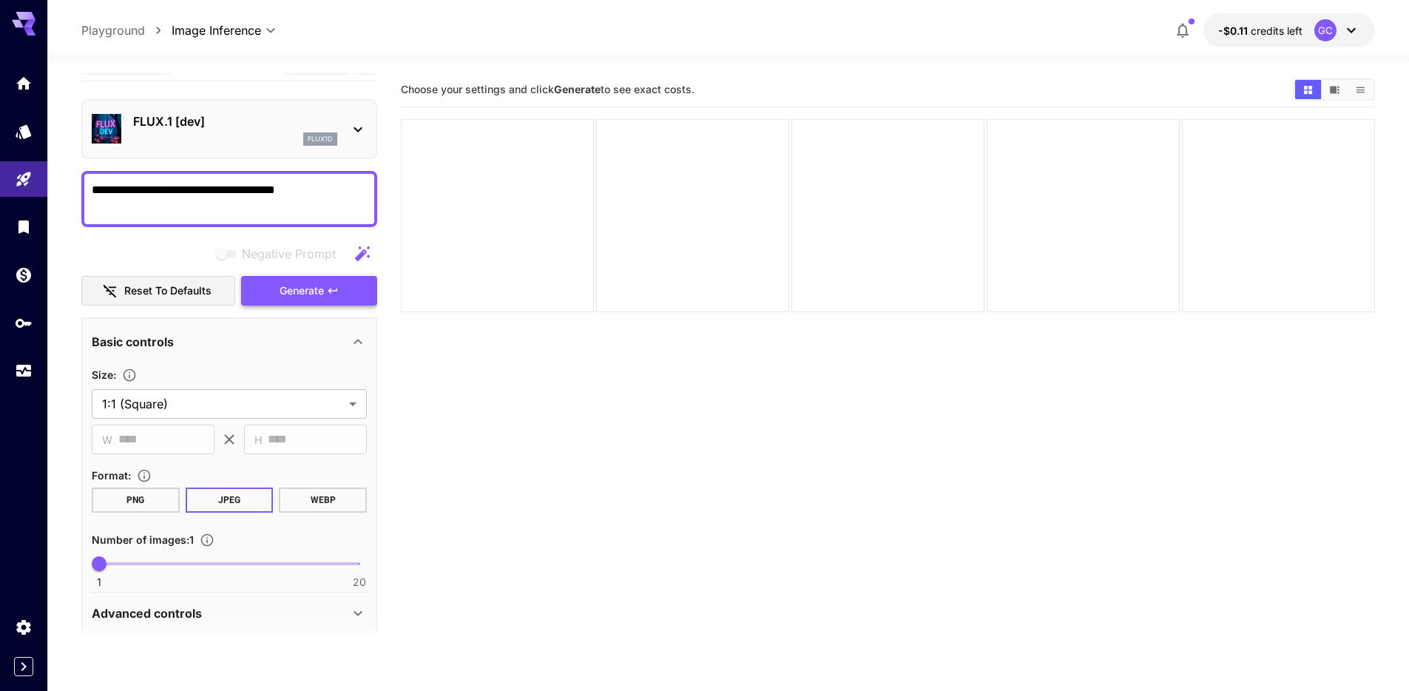
scroll to position [27, 0]
click at [310, 295] on span "Generate" at bounding box center [302, 290] width 44 height 18
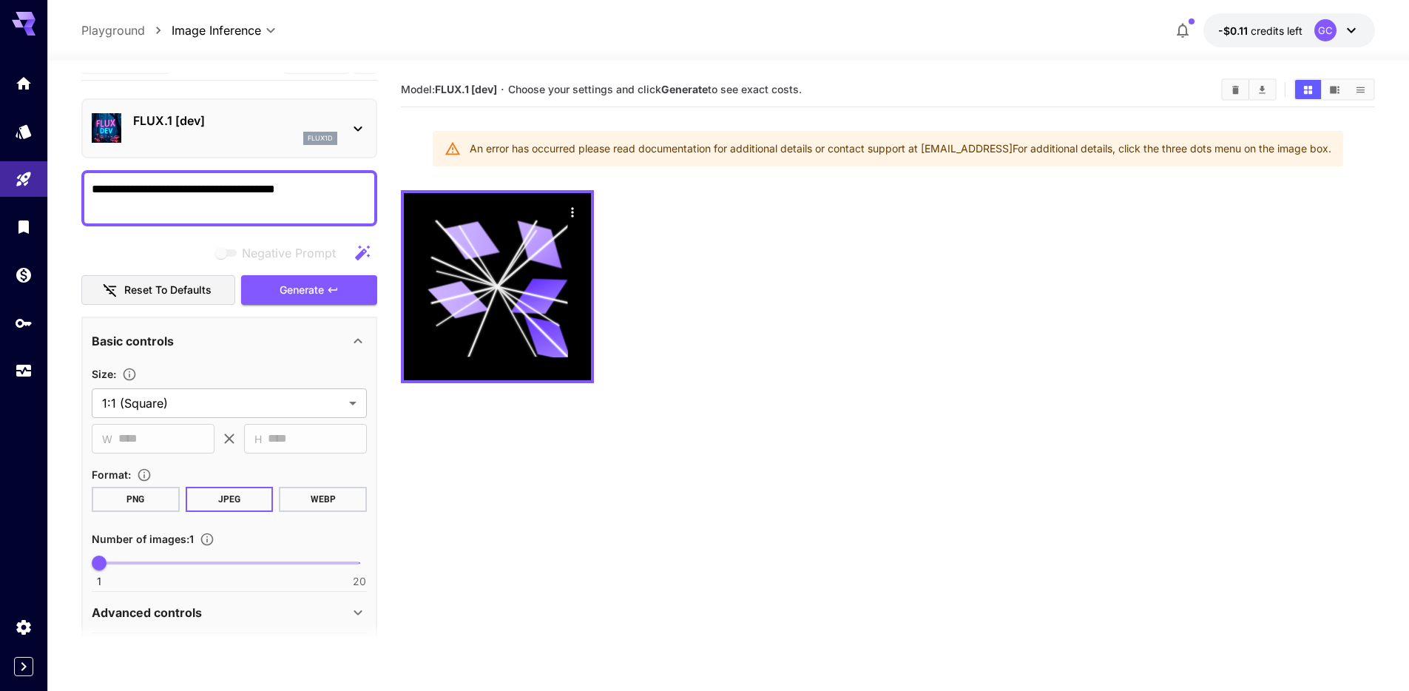
click at [1272, 41] on button "-$0.11 credits left GC" at bounding box center [1290, 30] width 172 height 34
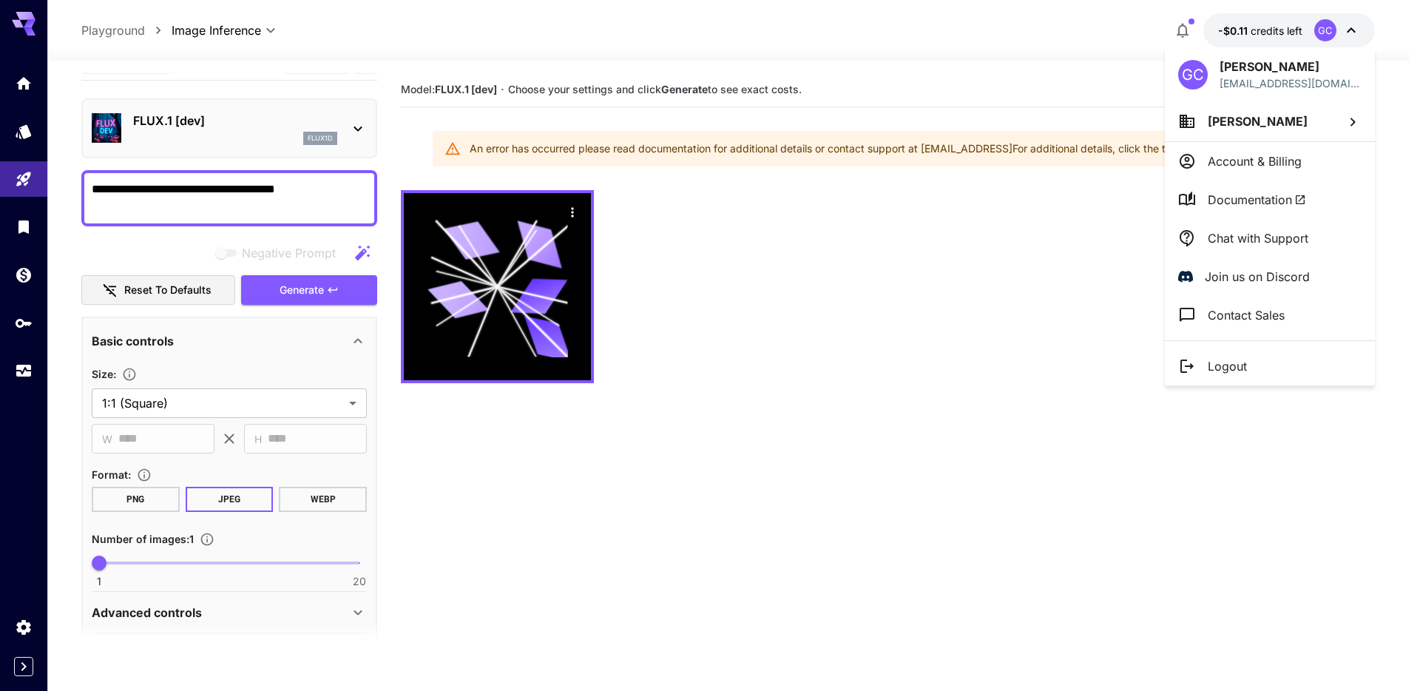
click at [841, 46] on div at bounding box center [710, 345] width 1420 height 691
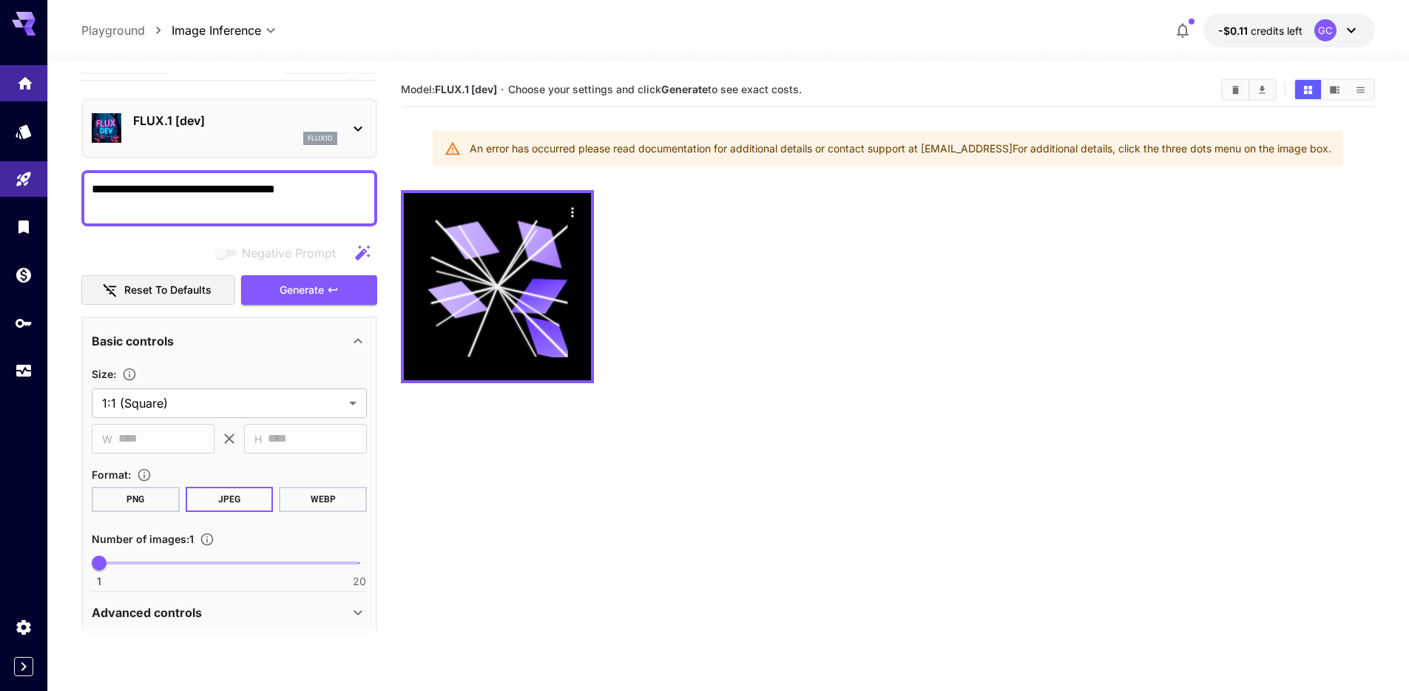
click at [20, 94] on link at bounding box center [23, 83] width 47 height 36
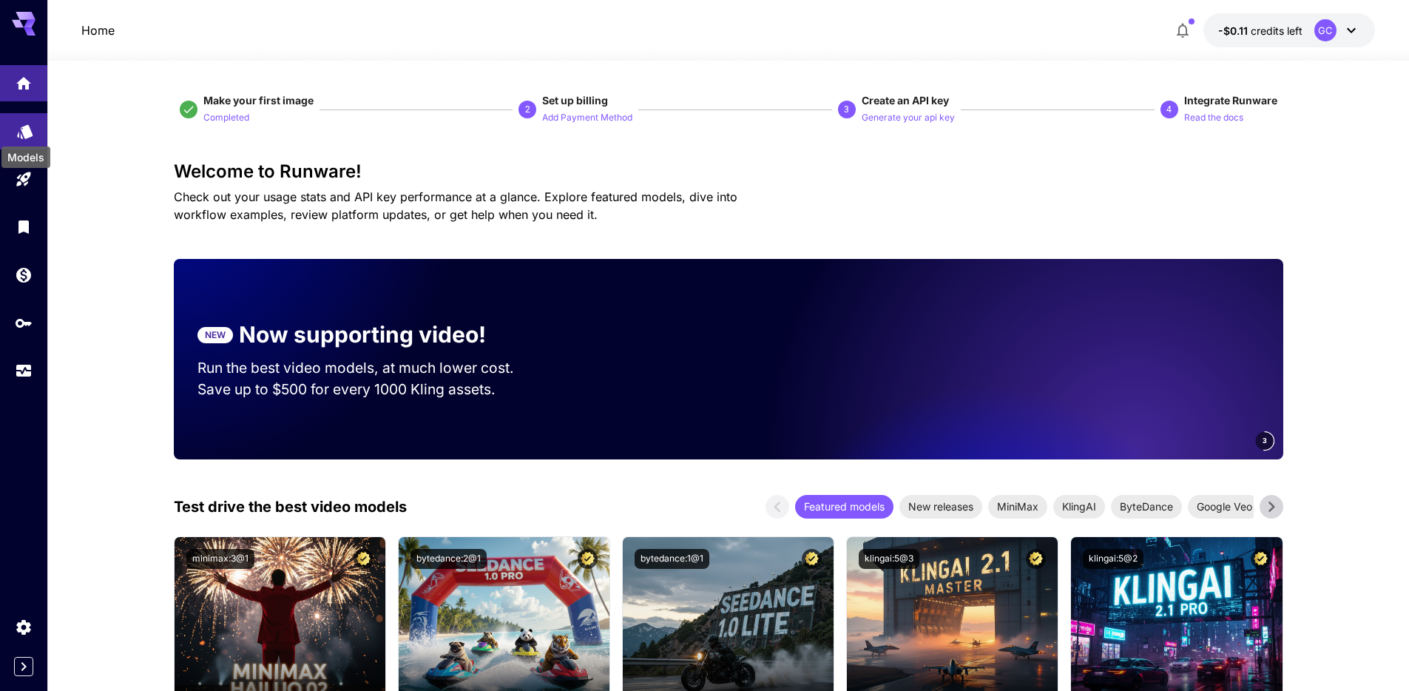
click at [30, 129] on icon "Models" at bounding box center [25, 127] width 16 height 14
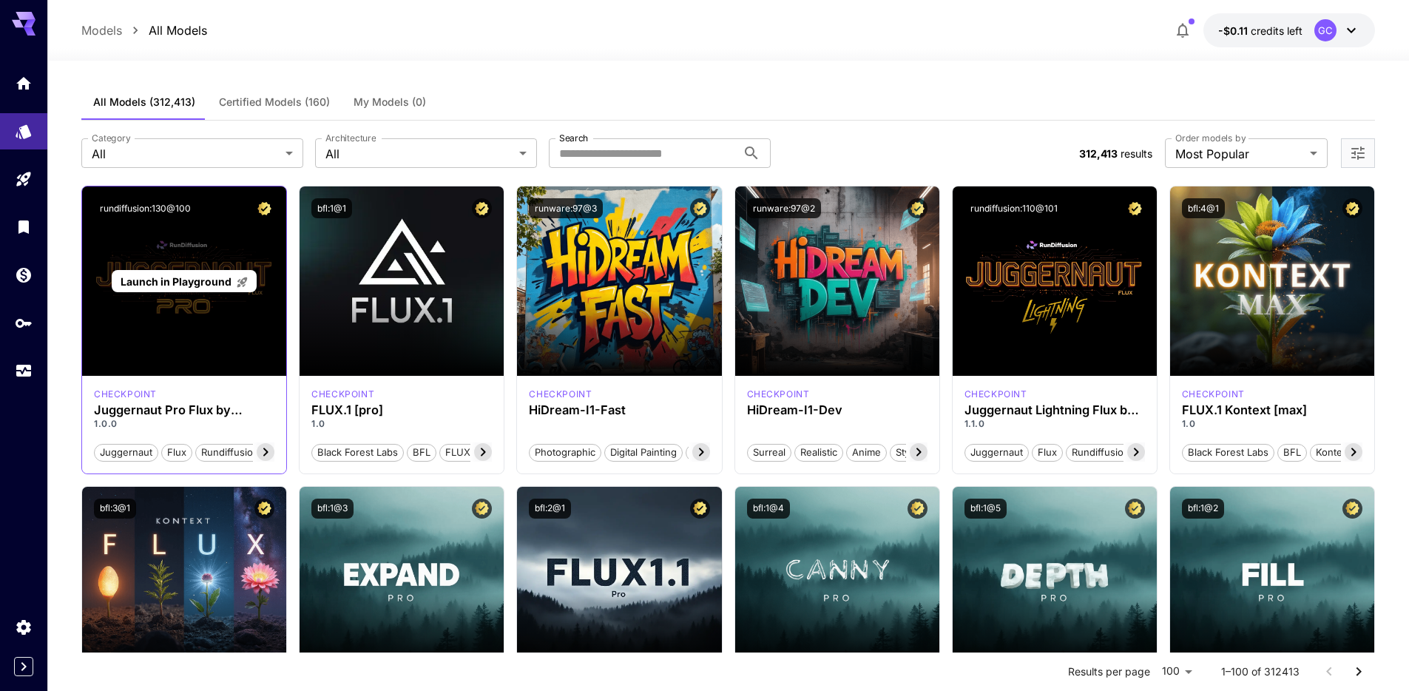
click at [206, 283] on span "Launch in Playground" at bounding box center [176, 281] width 111 height 13
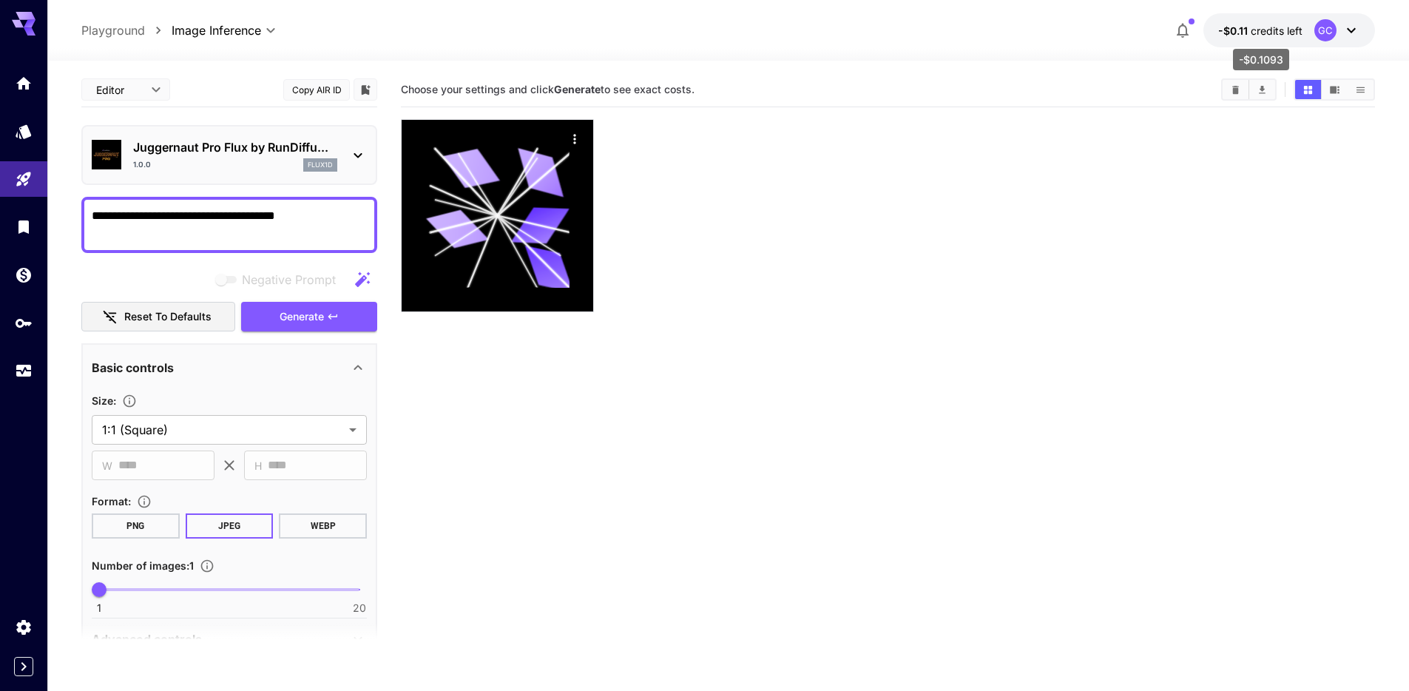
click at [1264, 26] on span "credits left" at bounding box center [1277, 30] width 52 height 13
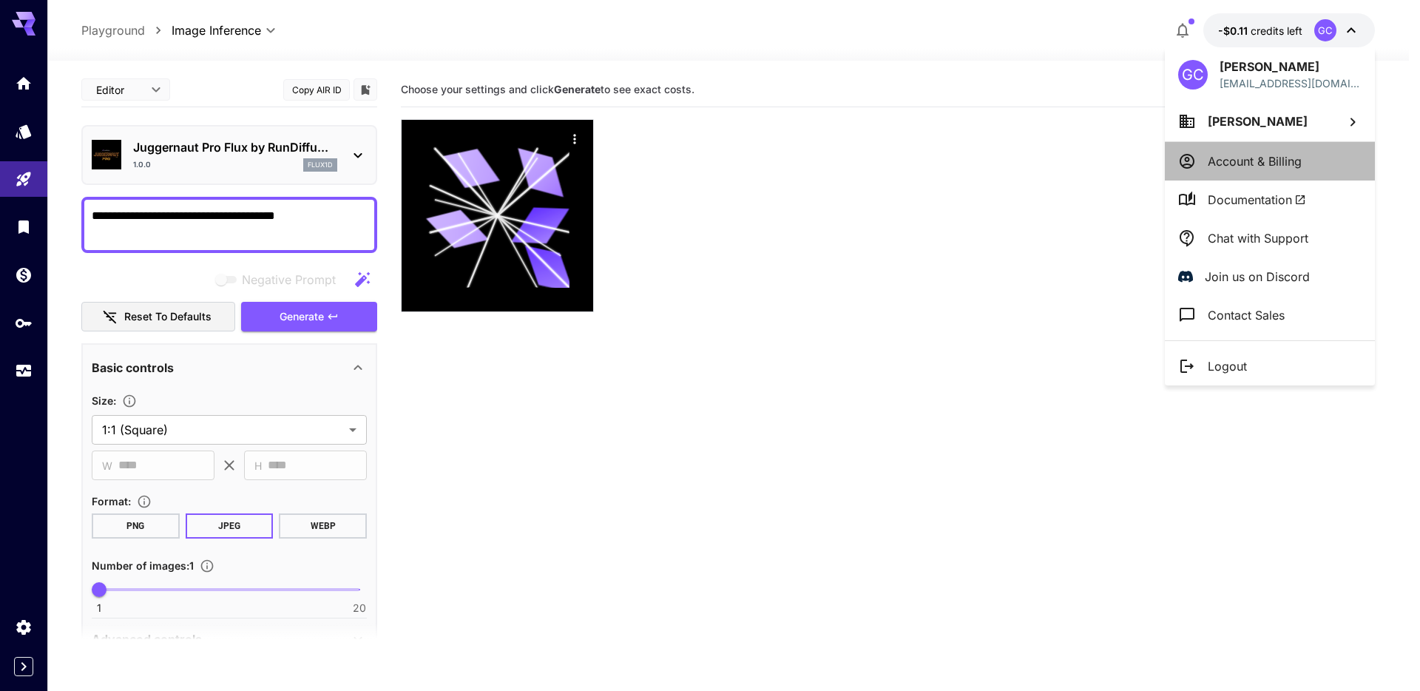
click at [1267, 166] on p "Account & Billing" at bounding box center [1255, 161] width 94 height 18
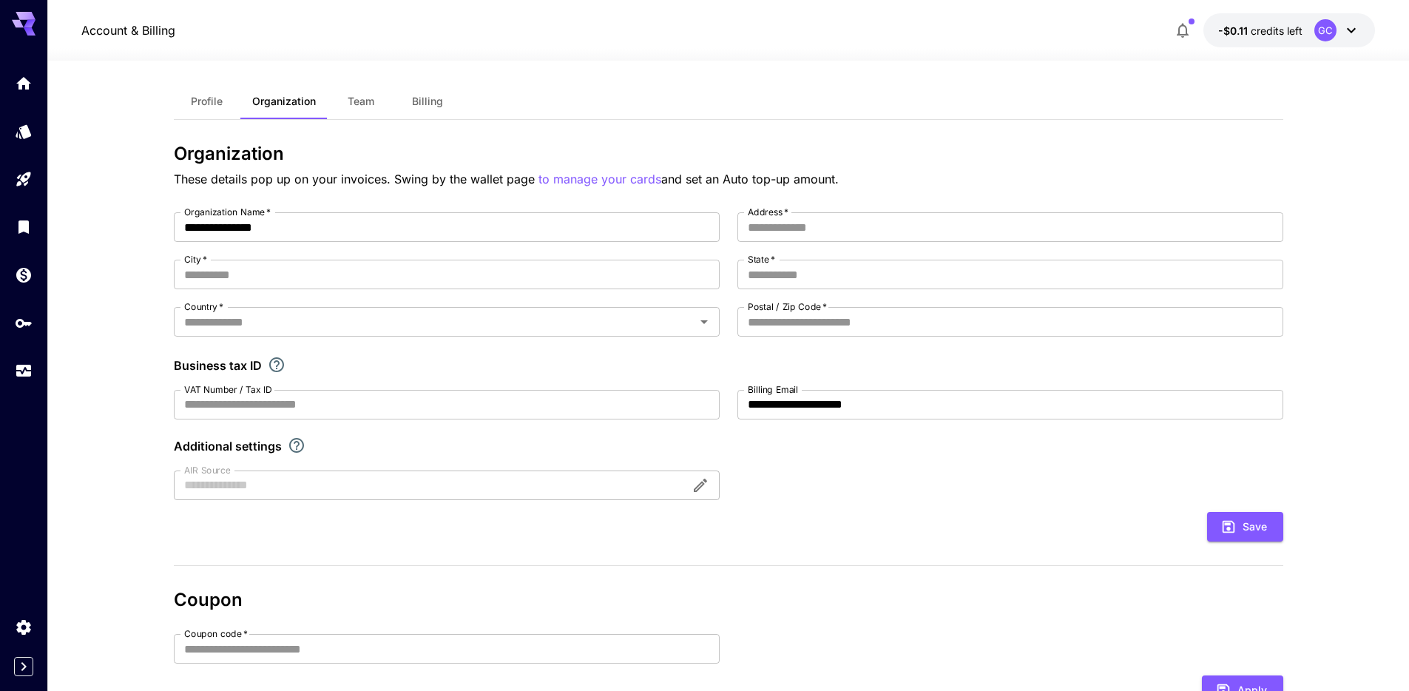
scroll to position [27, 0]
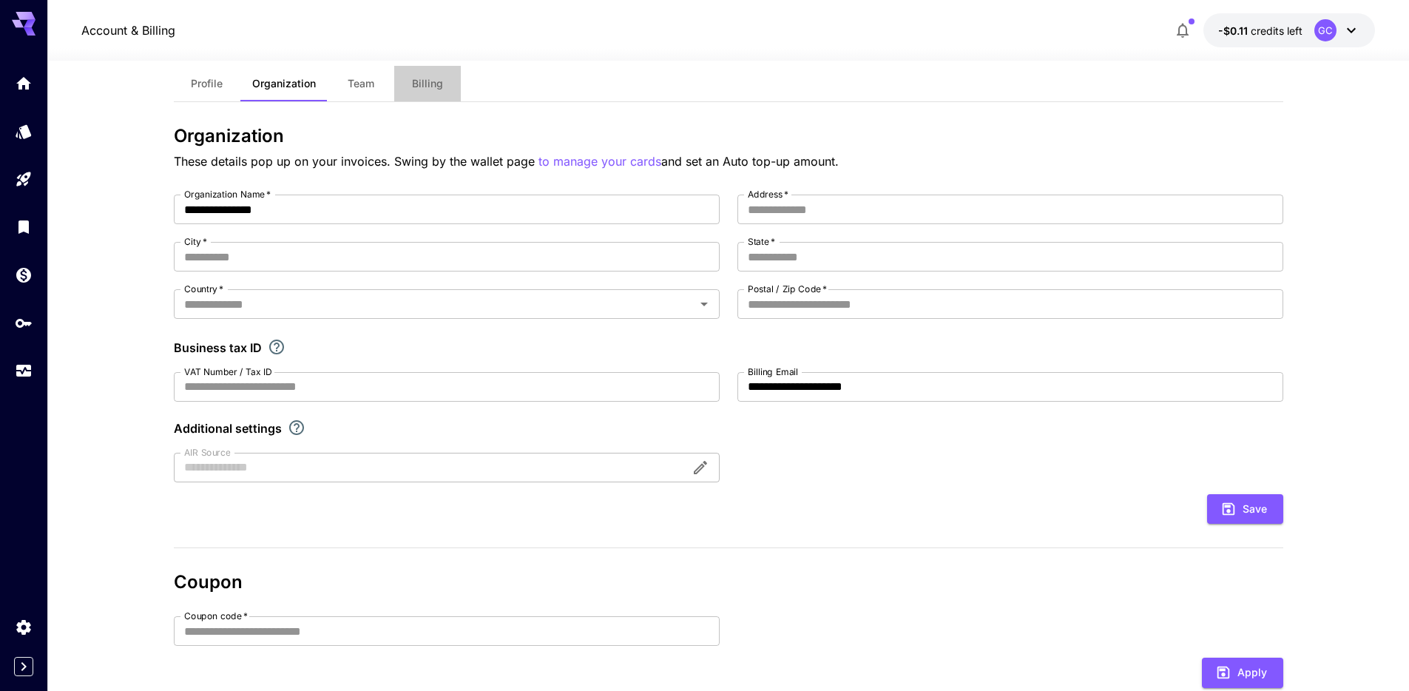
click at [416, 90] on button "Billing" at bounding box center [427, 84] width 67 height 36
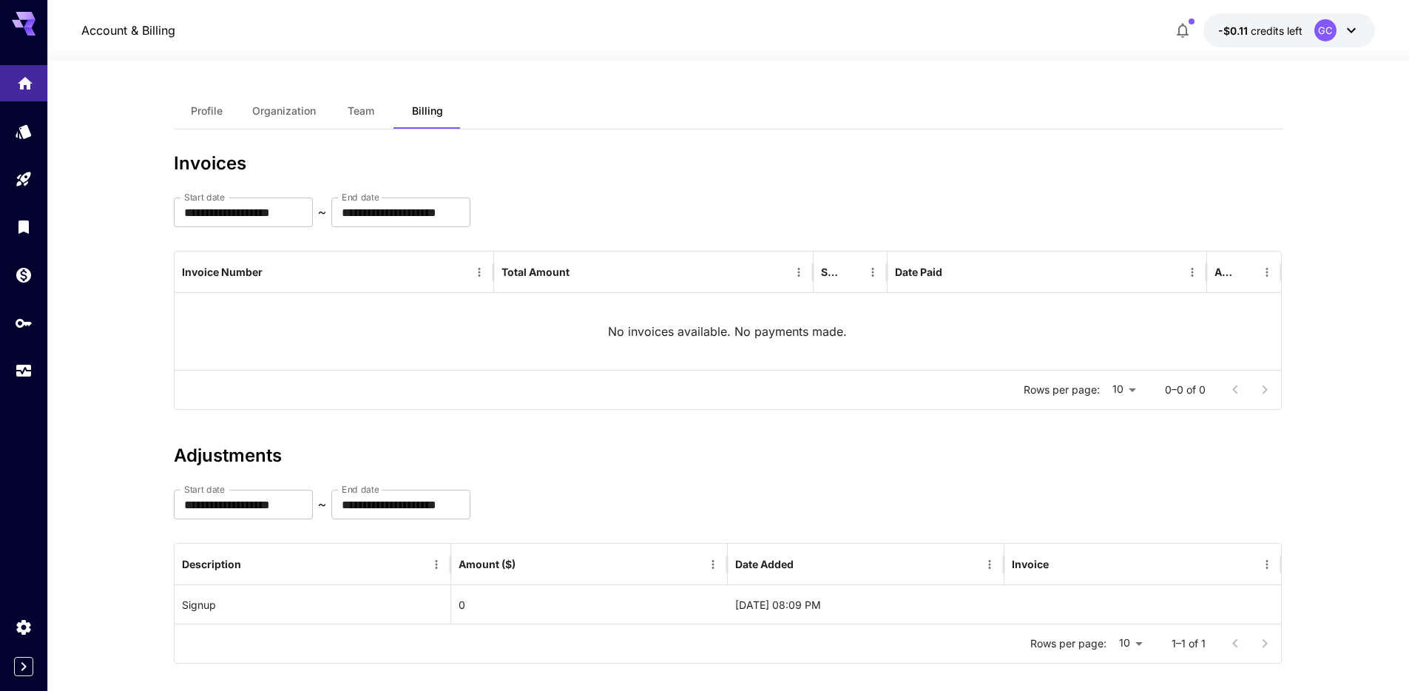
click at [35, 77] on link at bounding box center [23, 83] width 47 height 36
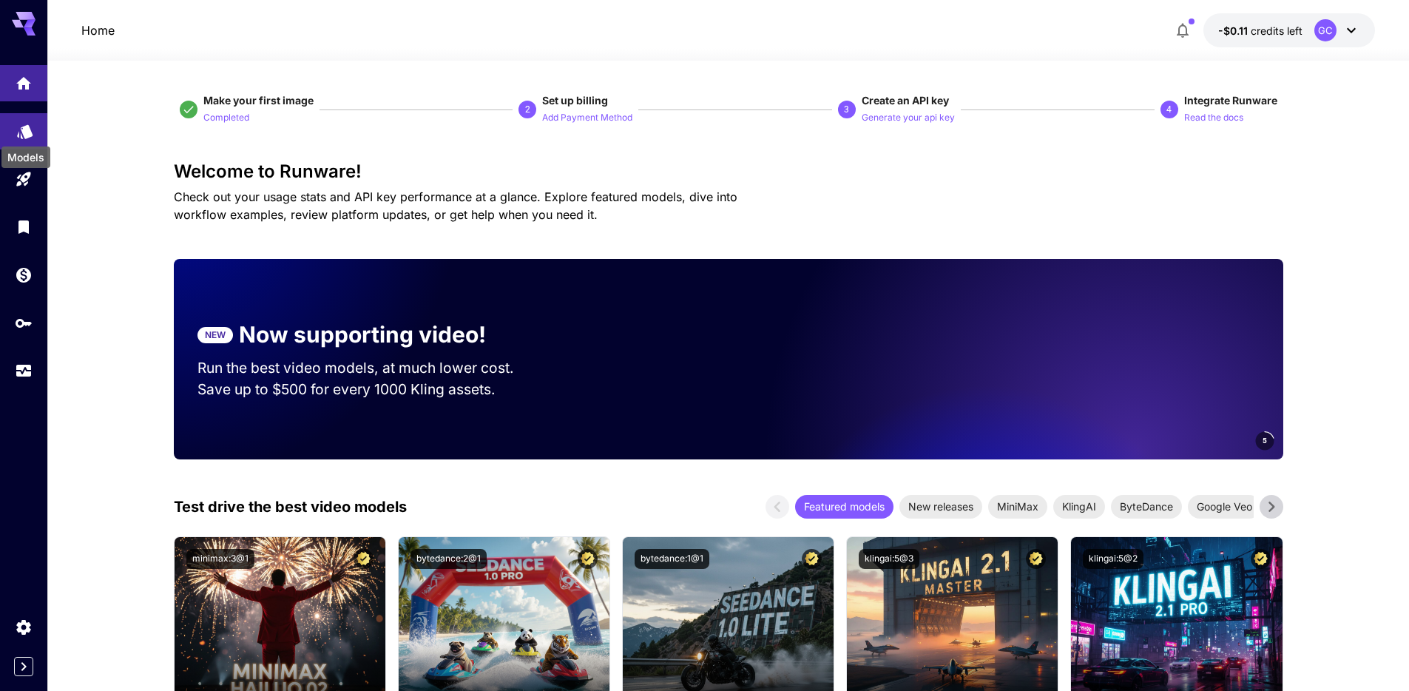
click at [24, 126] on icon "Models" at bounding box center [25, 128] width 16 height 14
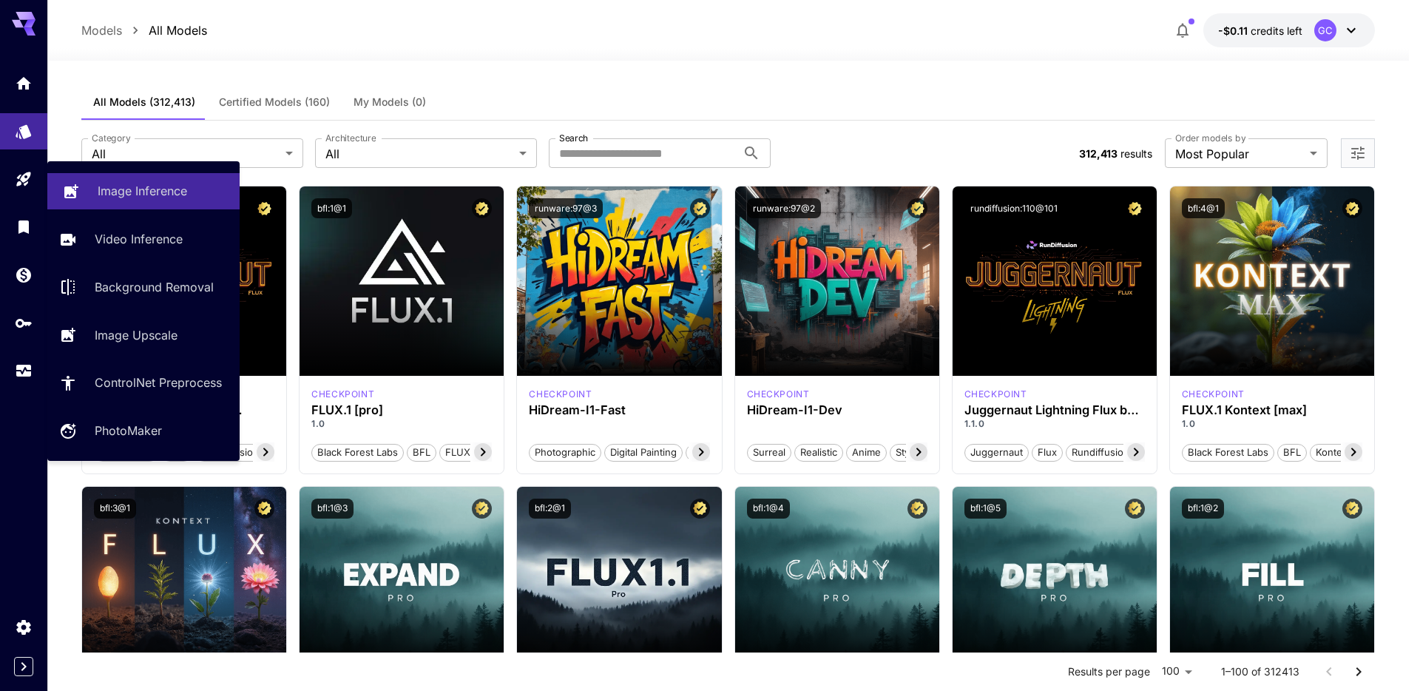
click at [87, 188] on link "Image Inference" at bounding box center [143, 191] width 192 height 36
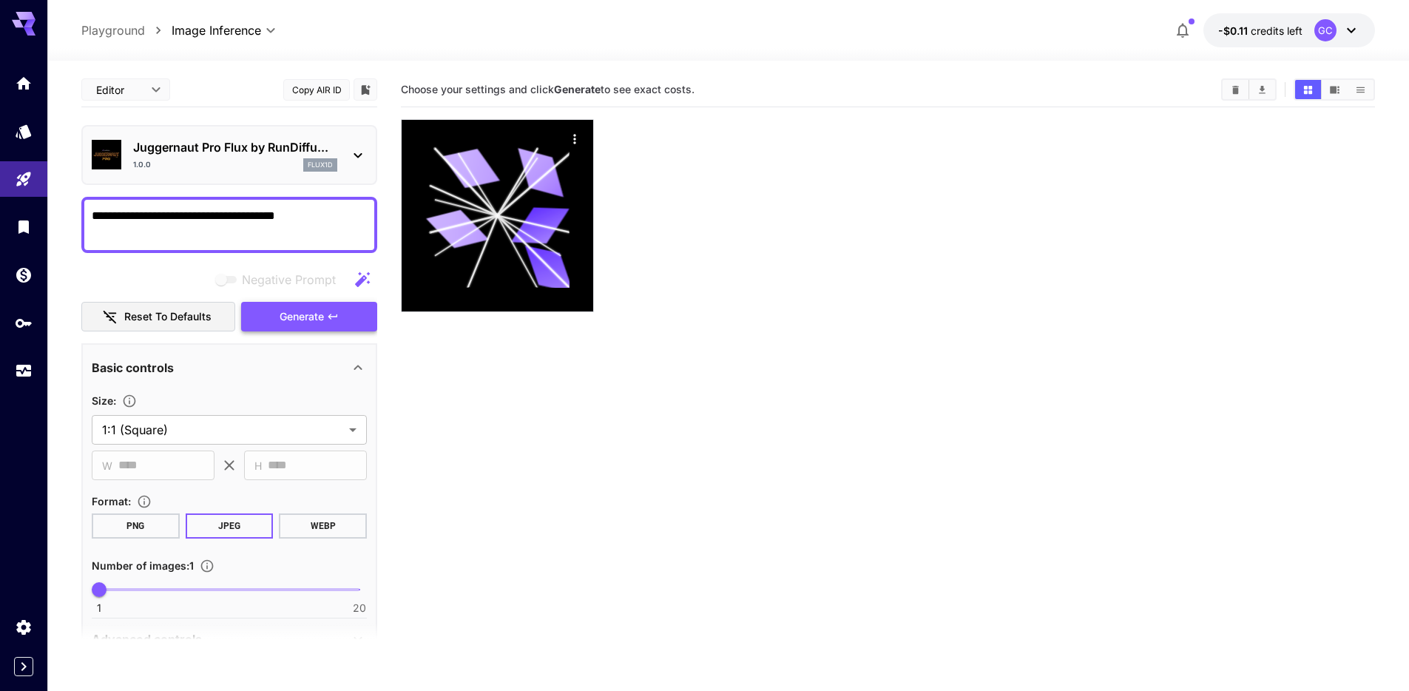
click at [320, 312] on span "Generate" at bounding box center [302, 317] width 44 height 18
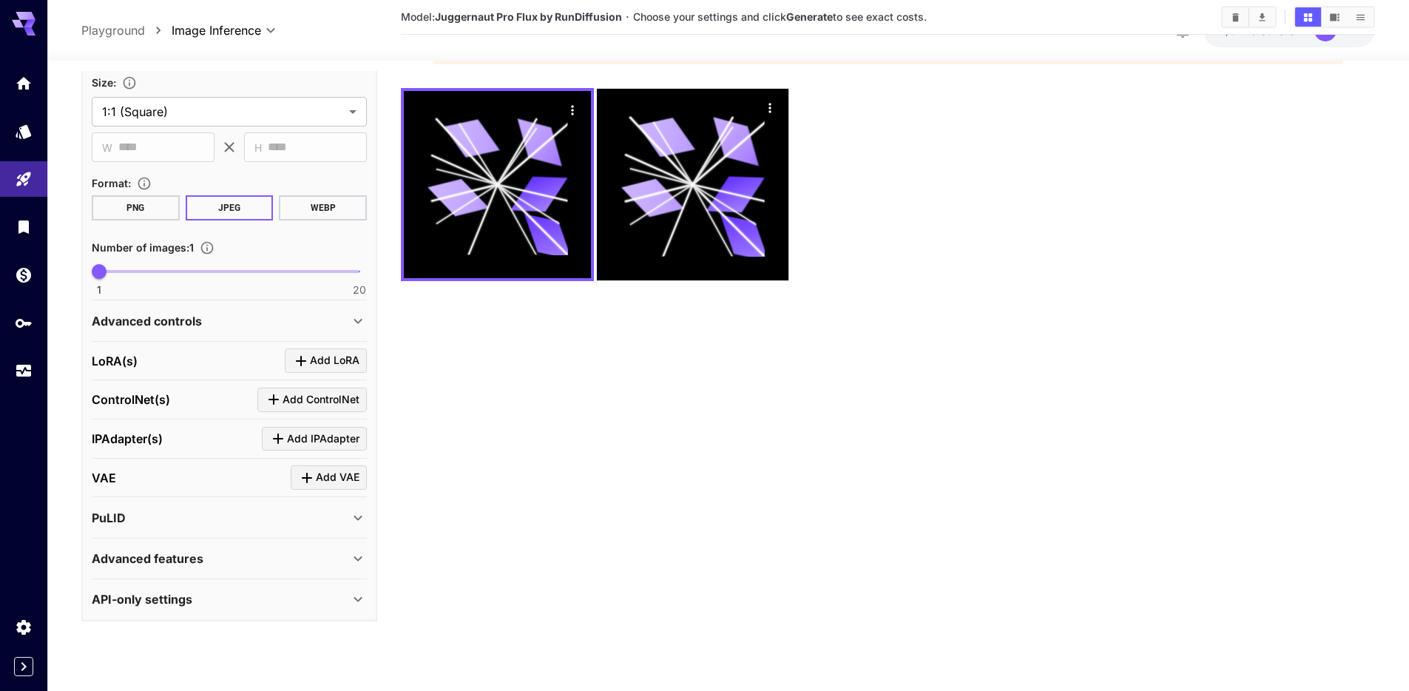
scroll to position [117, 0]
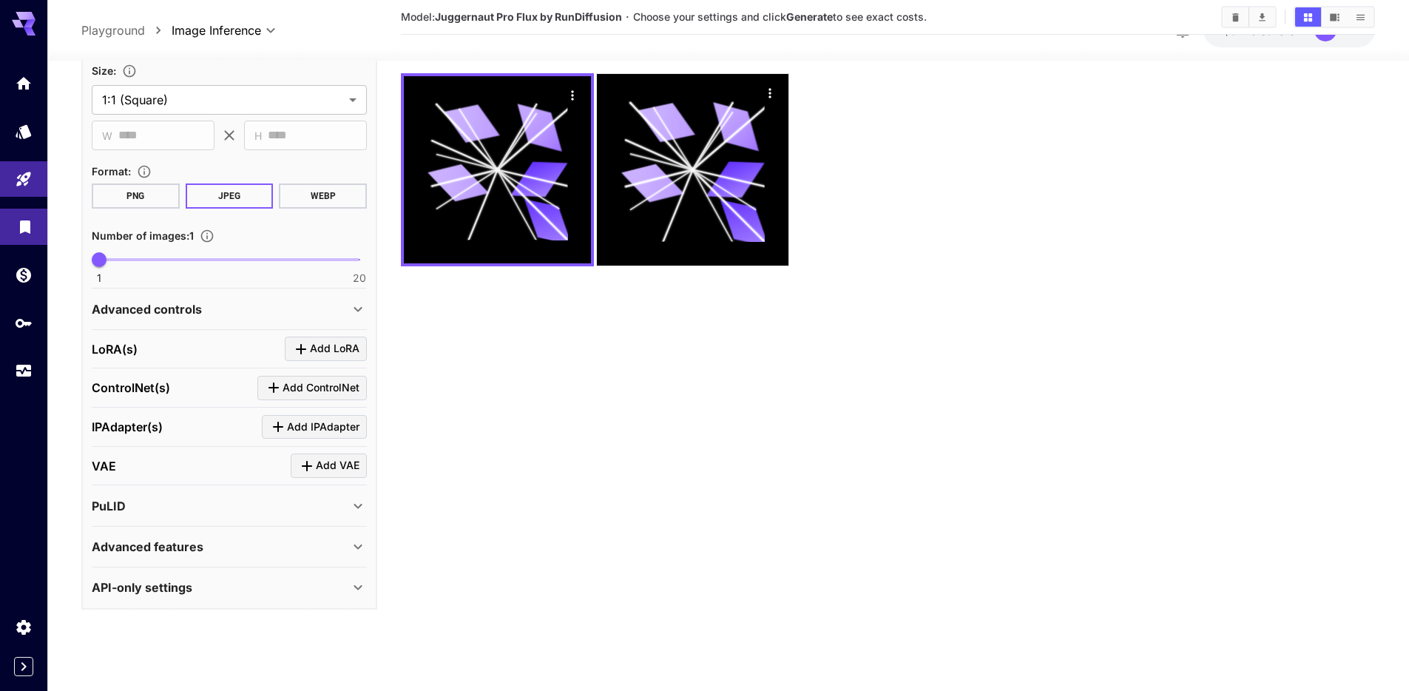
click at [24, 235] on link at bounding box center [23, 227] width 47 height 36
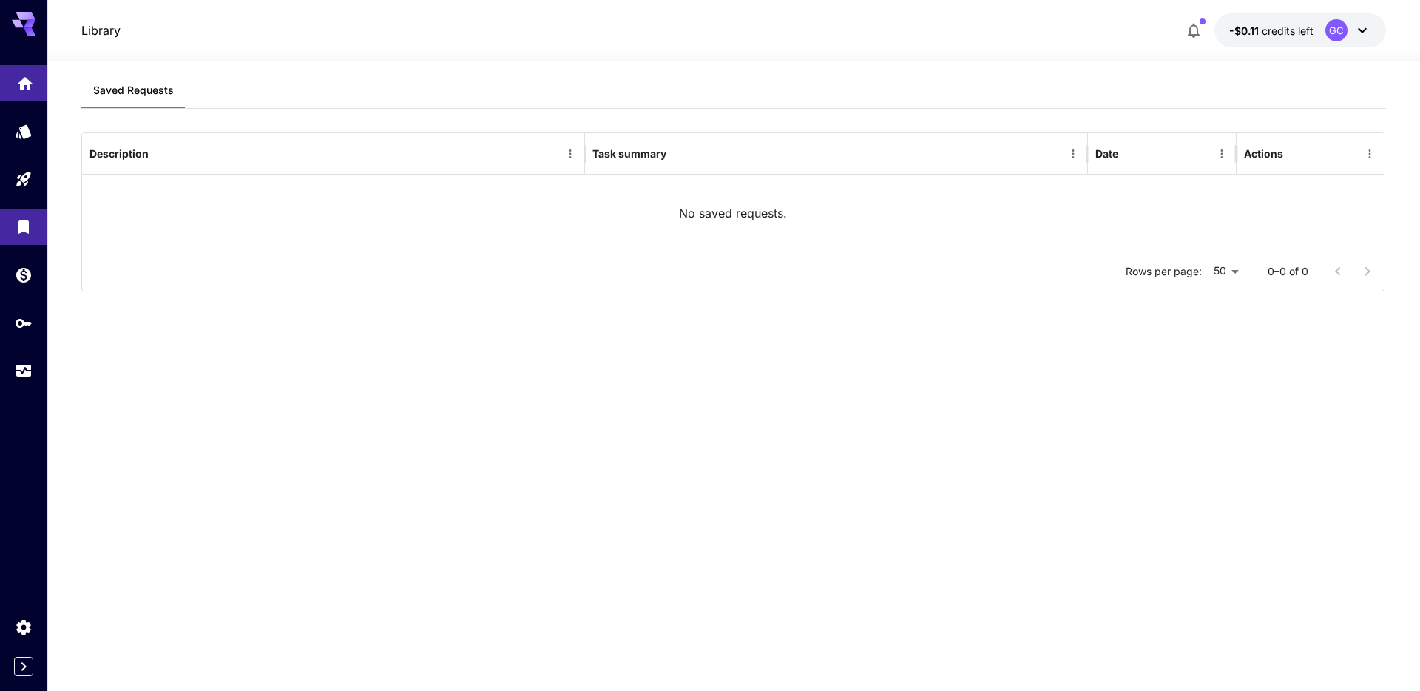
click at [27, 72] on icon "Home" at bounding box center [25, 79] width 18 height 18
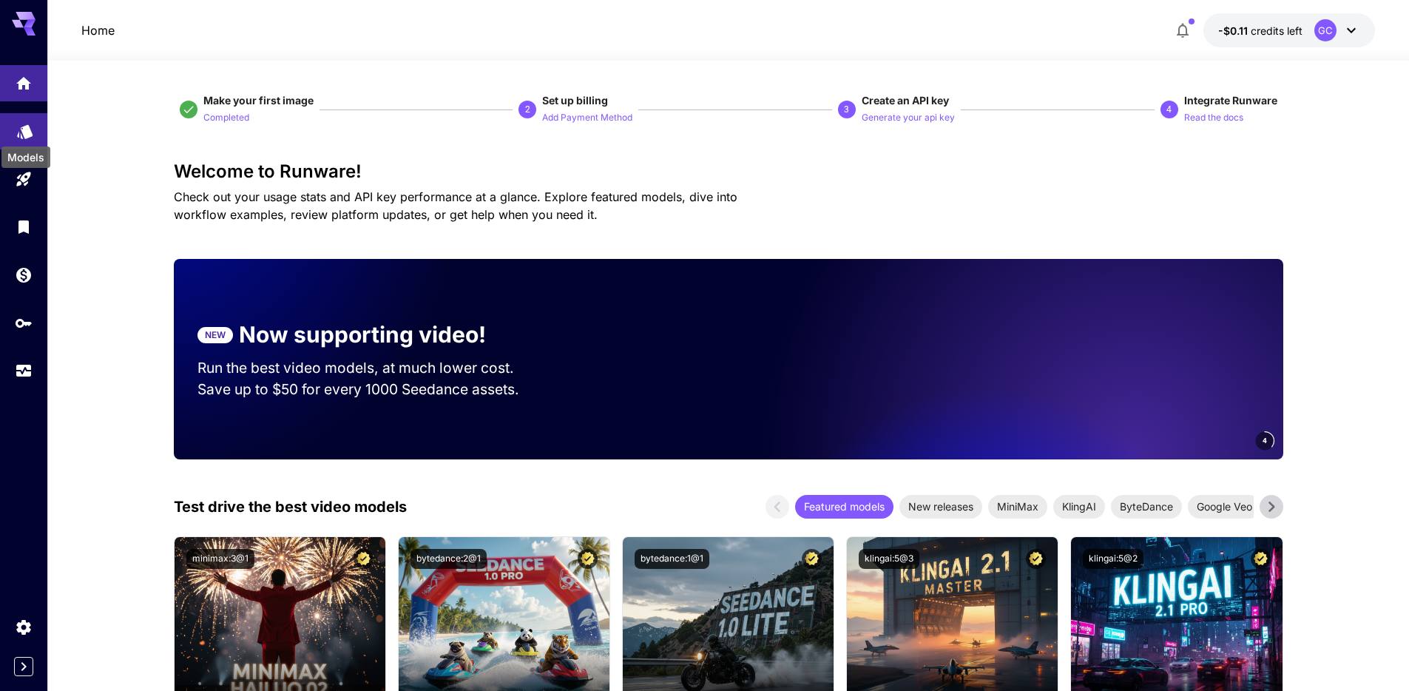
click at [21, 131] on icon "Models" at bounding box center [25, 127] width 18 height 18
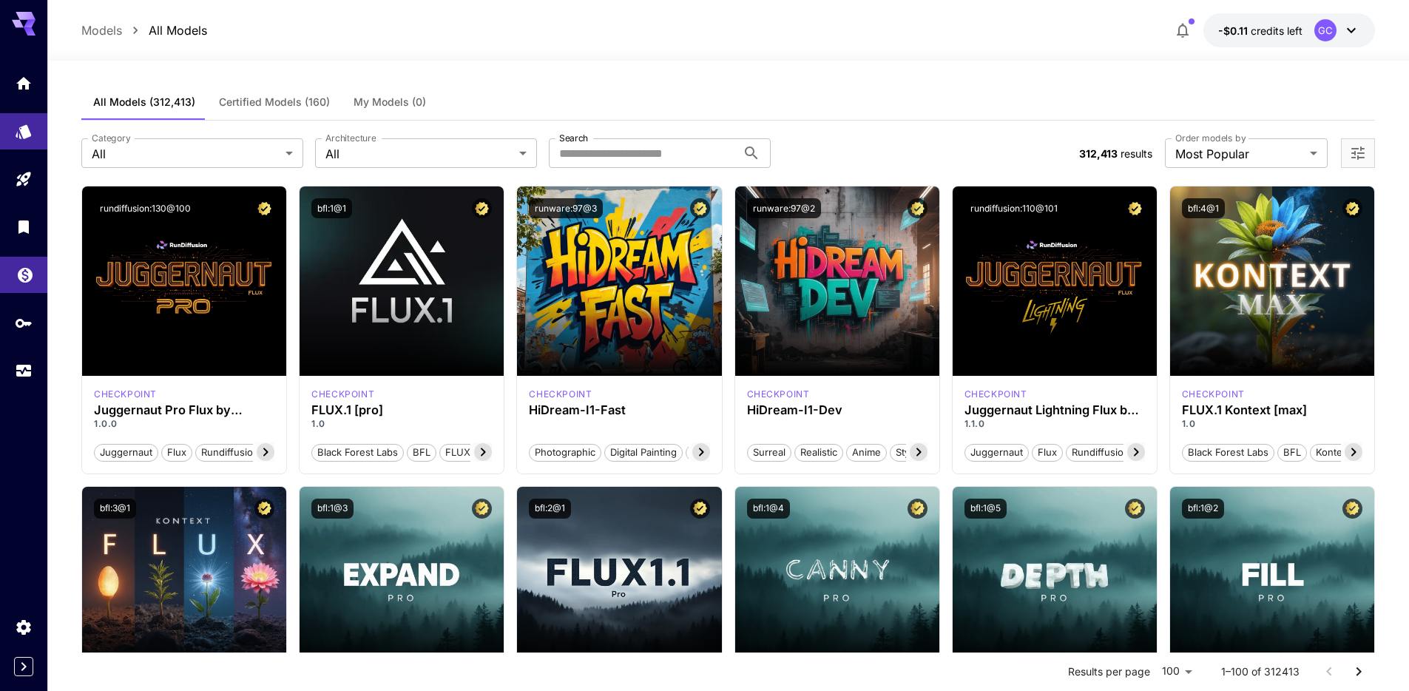
click at [30, 285] on link at bounding box center [23, 275] width 47 height 36
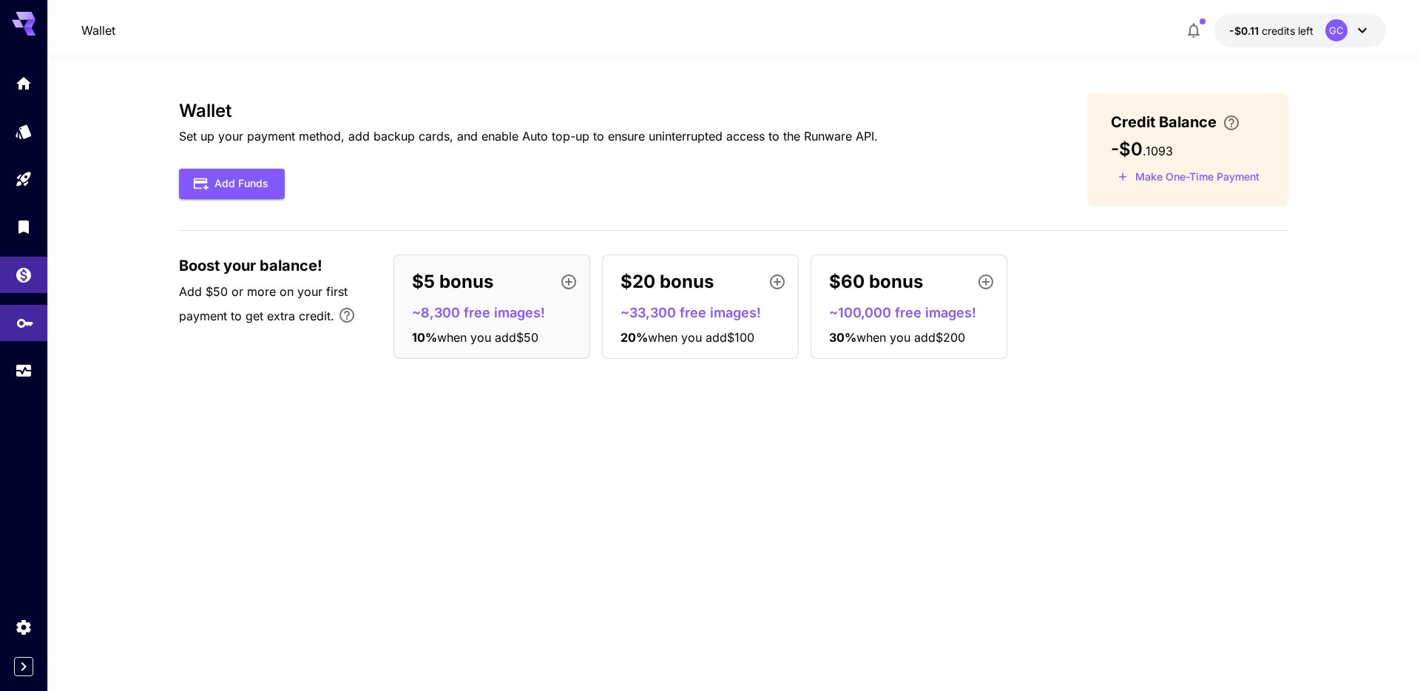
click at [32, 309] on div "API Keys" at bounding box center [25, 318] width 18 height 18
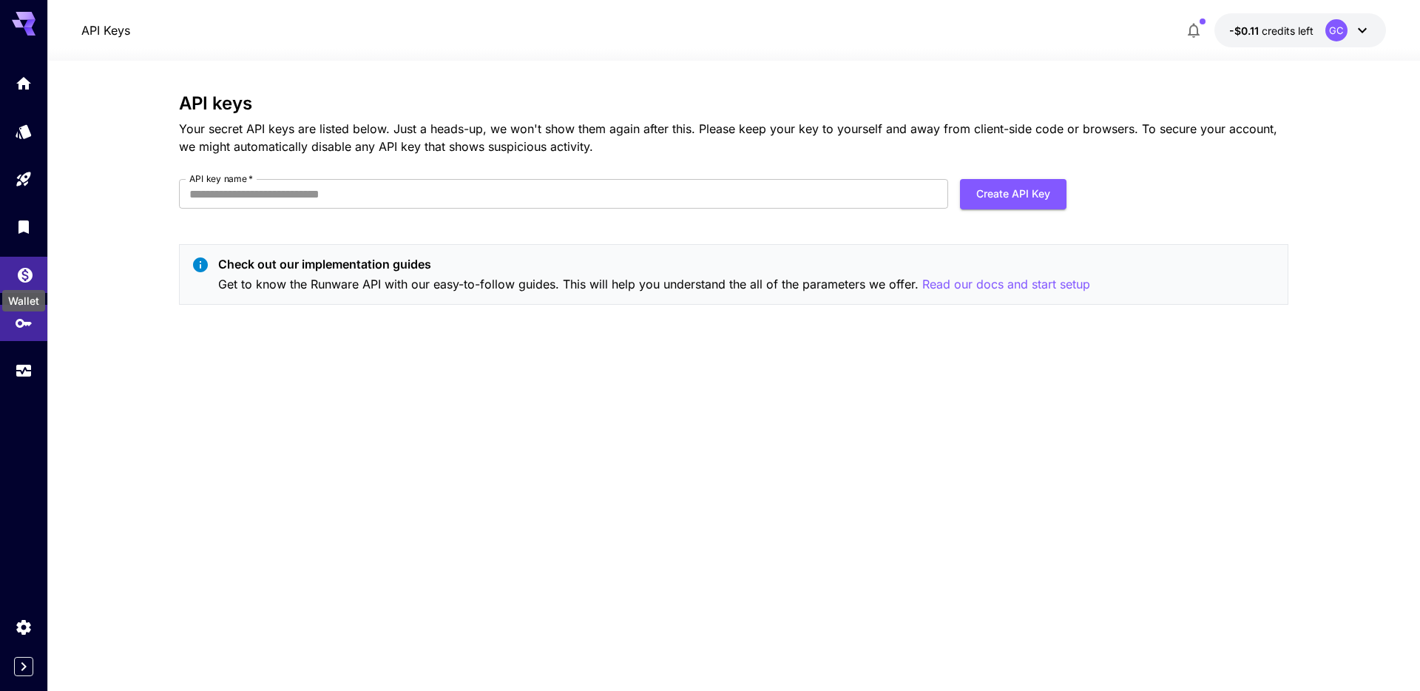
click at [27, 263] on icon "Wallet" at bounding box center [25, 271] width 18 height 18
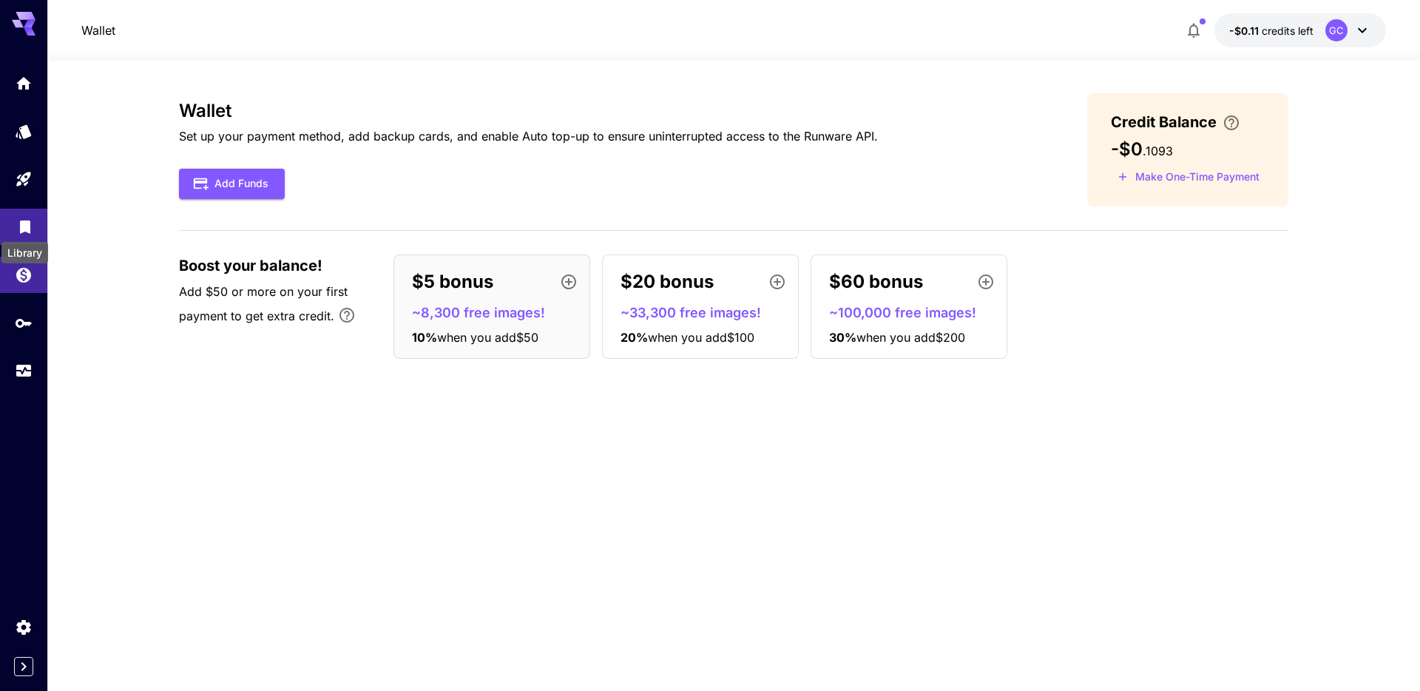
click at [32, 226] on icon "Library" at bounding box center [25, 223] width 18 height 18
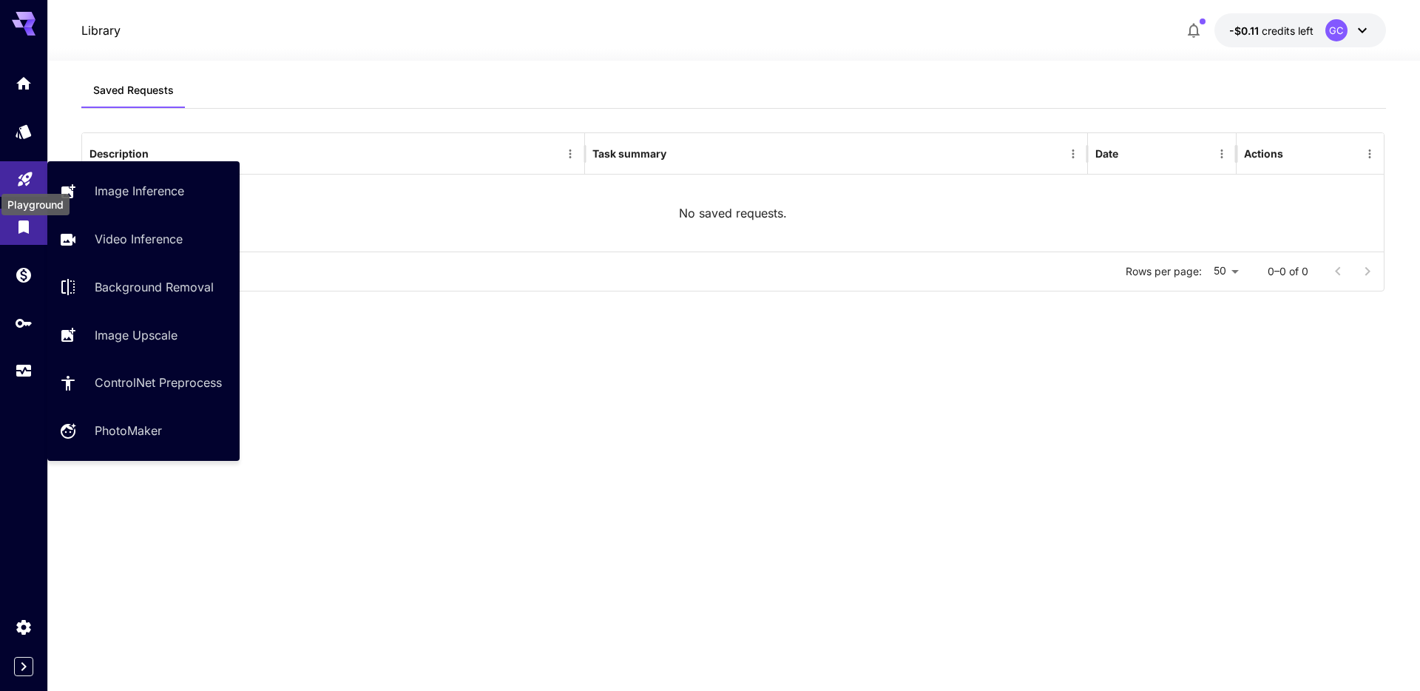
click at [28, 183] on div "Playground" at bounding box center [35, 199] width 71 height 33
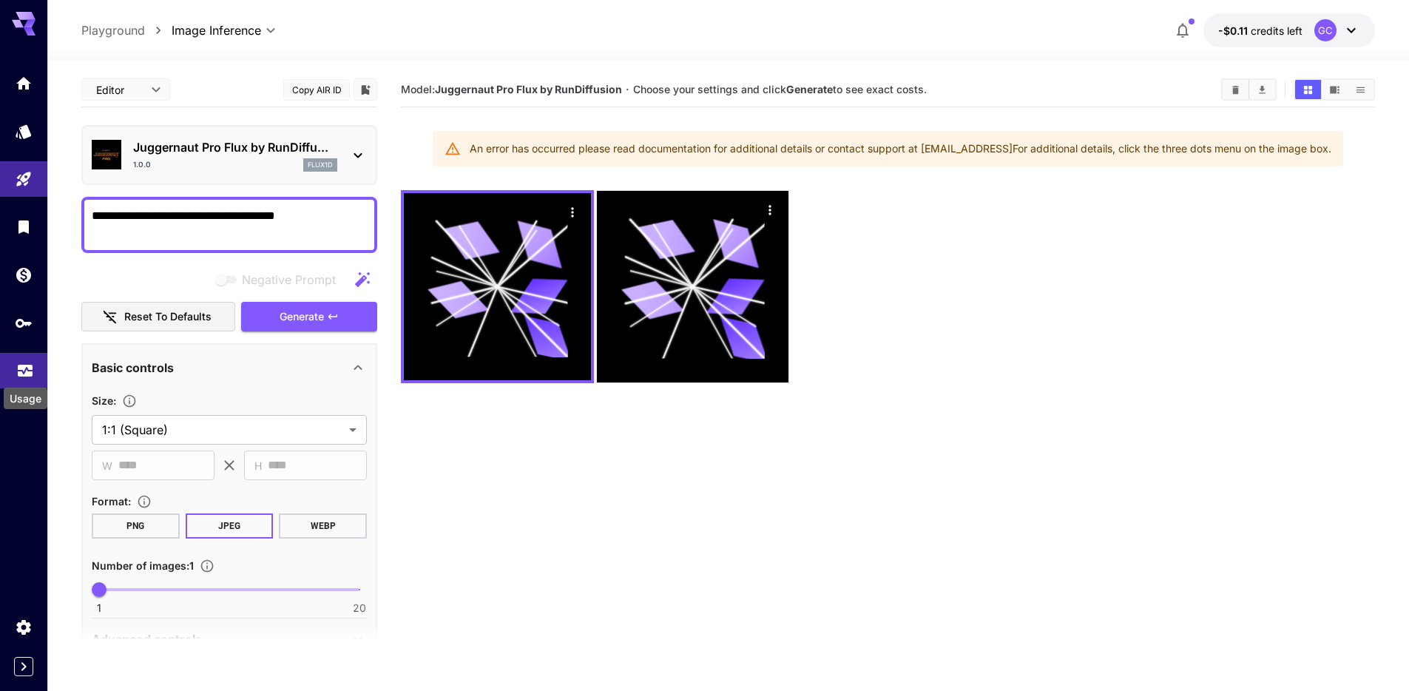
click at [27, 359] on div "Usage" at bounding box center [25, 366] width 18 height 18
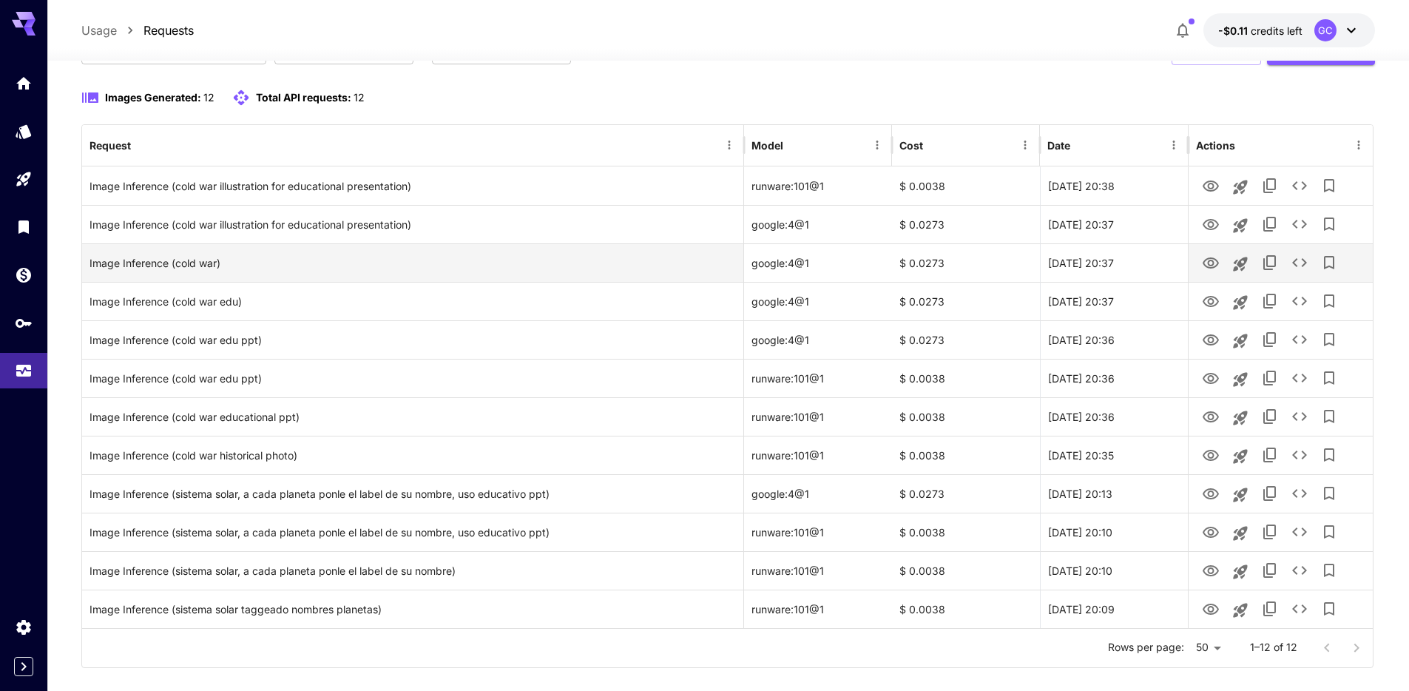
scroll to position [146, 0]
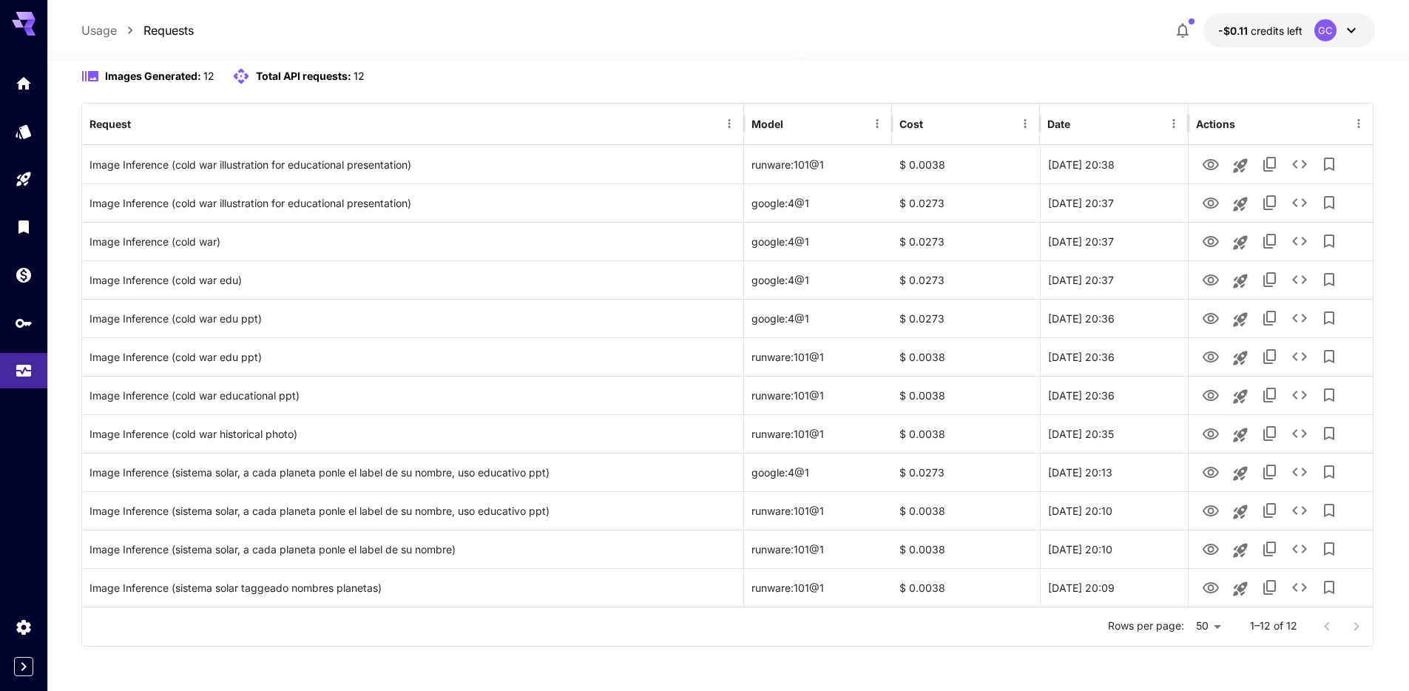
click at [1349, 620] on div at bounding box center [1341, 627] width 59 height 30
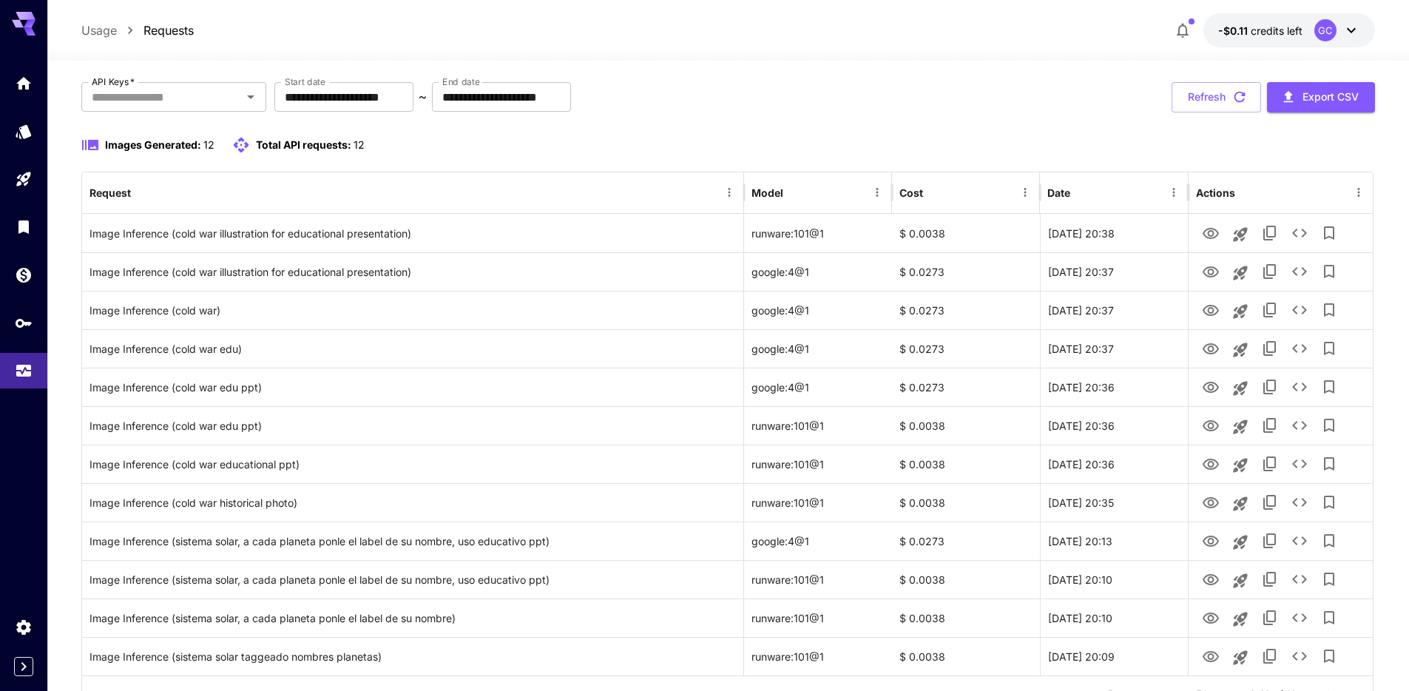
scroll to position [0, 0]
